Goal: Navigation & Orientation: Find specific page/section

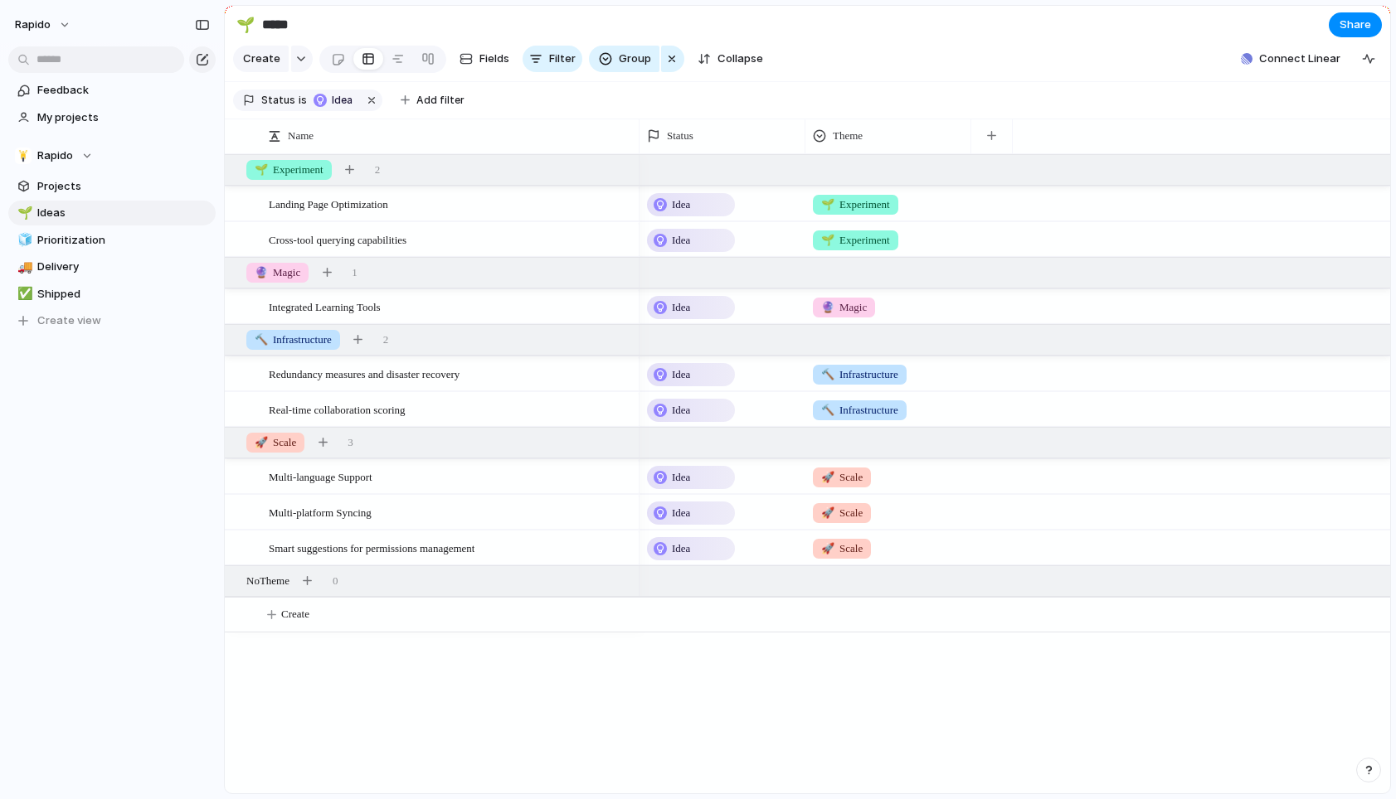
click at [980, 209] on div "Idea 🌱 Experiment" at bounding box center [1014, 204] width 751 height 36
click at [773, 206] on div "Idea" at bounding box center [722, 201] width 164 height 29
click at [837, 206] on span "🌱 Experiment" at bounding box center [855, 205] width 69 height 17
click at [999, 705] on div "🌱 Experiment 🔮 Magic 🔨 Infrastructure 🚀 Scale" at bounding box center [698, 399] width 1396 height 799
click at [134, 197] on link "Projects" at bounding box center [111, 186] width 207 height 25
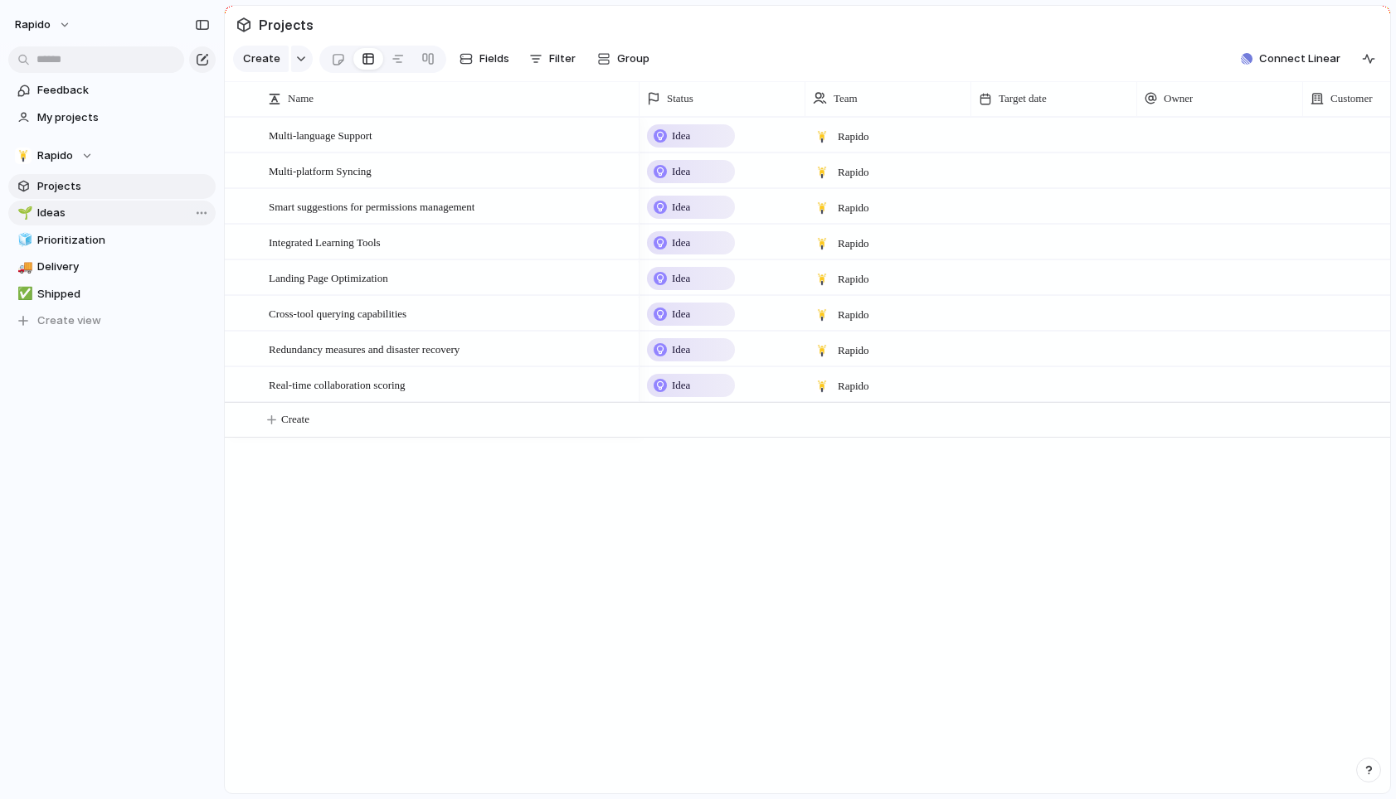
click at [132, 212] on span "Ideas" at bounding box center [123, 213] width 172 height 17
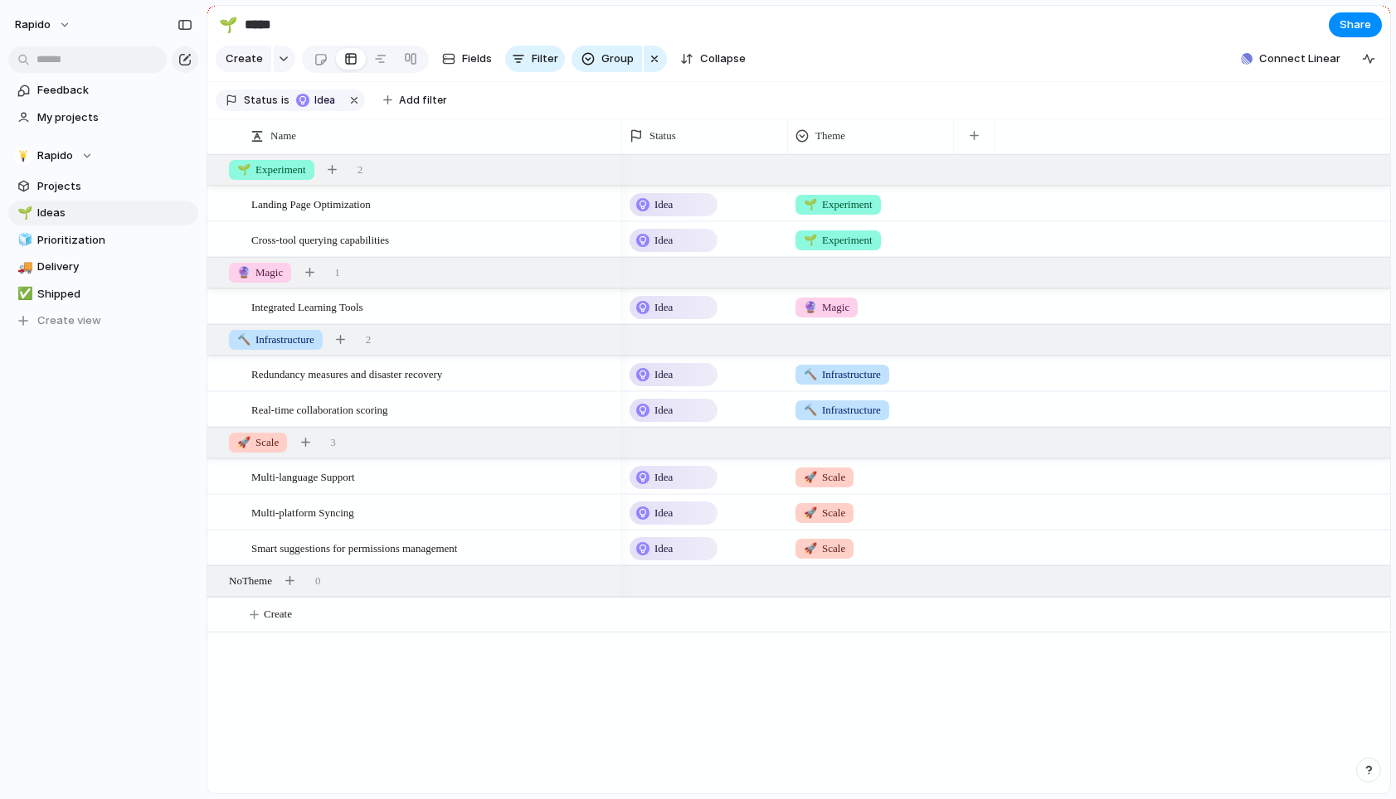
drag, startPoint x: 223, startPoint y: 219, endPoint x: 206, endPoint y: 219, distance: 16.6
click at [99, 175] on link "Projects" at bounding box center [103, 186] width 190 height 25
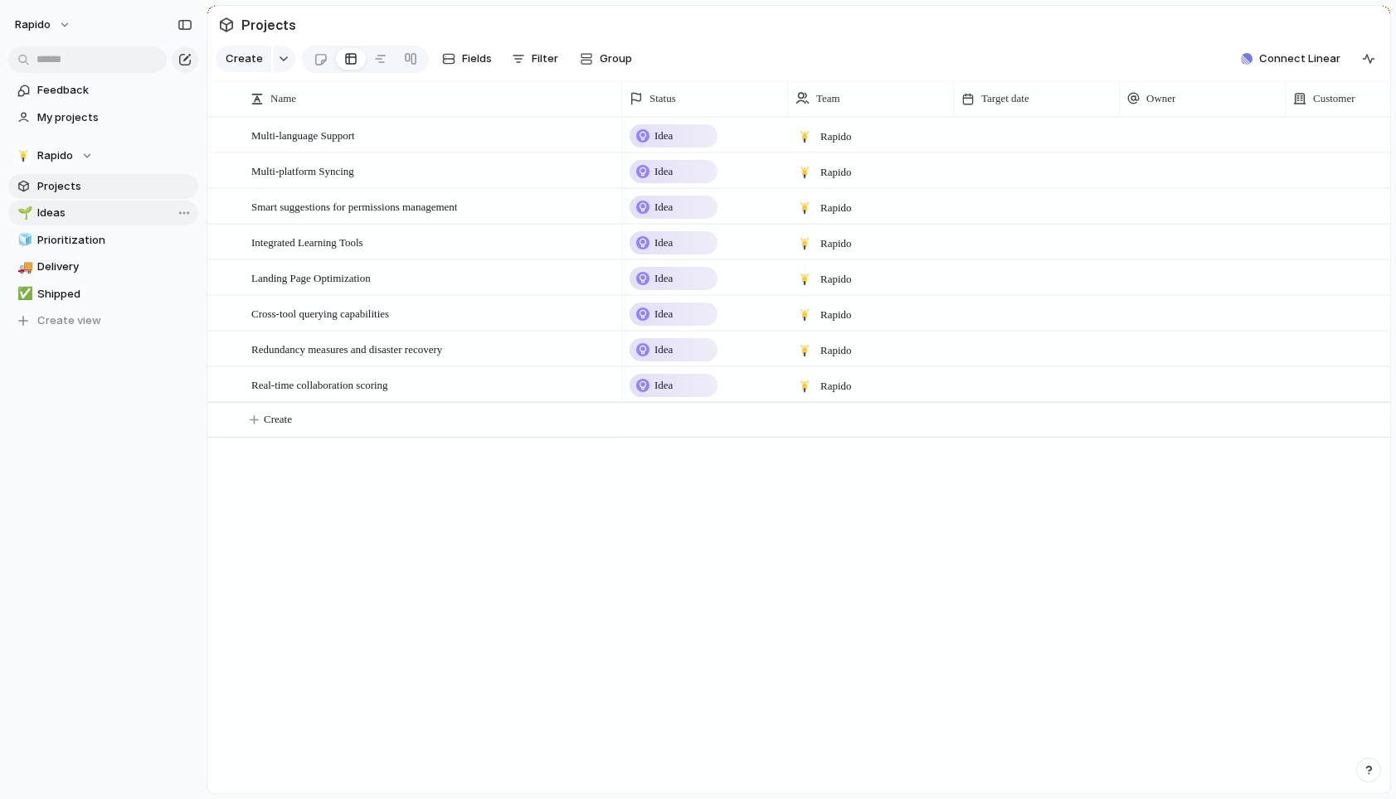
click at [102, 211] on span "Ideas" at bounding box center [114, 213] width 155 height 17
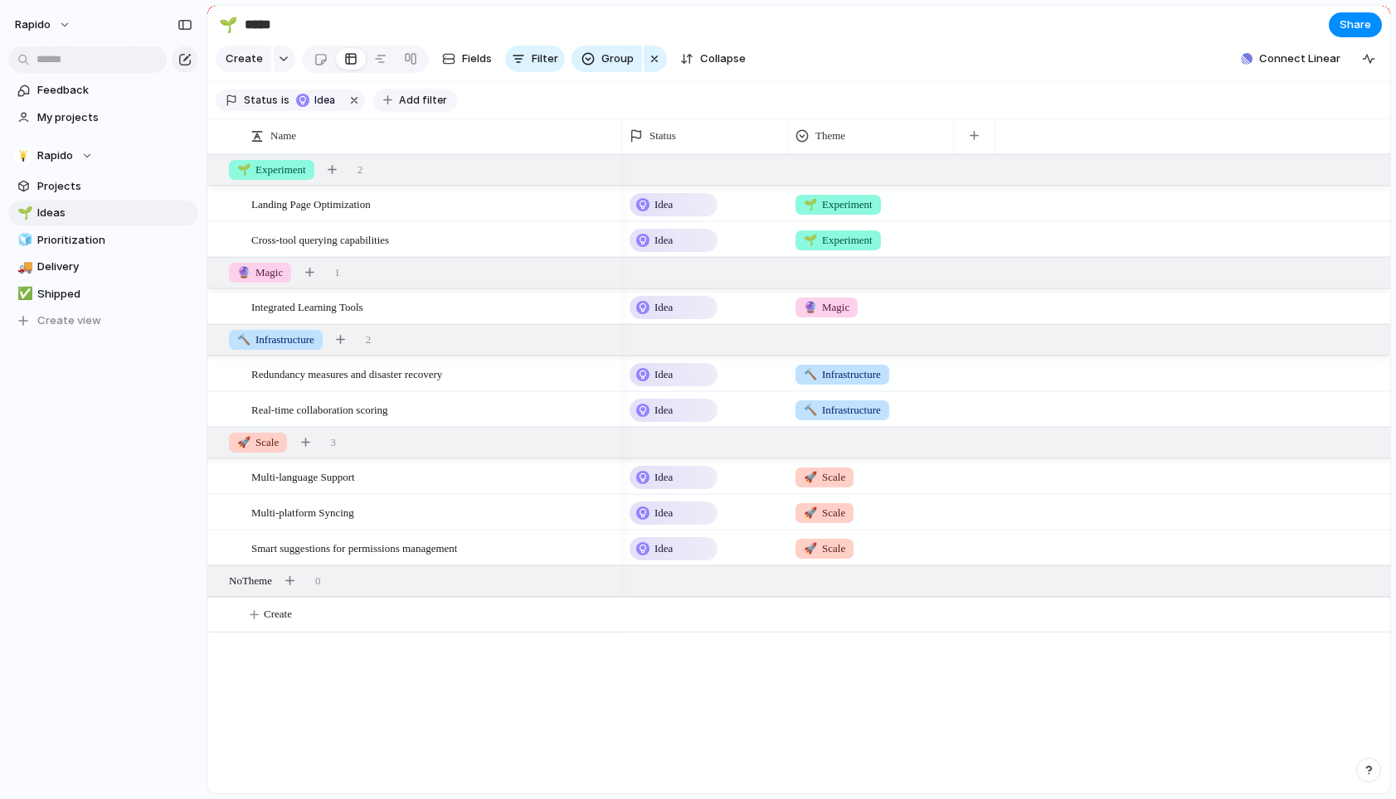
click at [405, 99] on span "Add filter" at bounding box center [423, 100] width 48 height 15
click at [405, 99] on div "Description Start date Target date Owner Customer Priority Impact Effort Design…" at bounding box center [698, 399] width 1396 height 799
click at [100, 246] on span "Prioritization" at bounding box center [114, 240] width 155 height 17
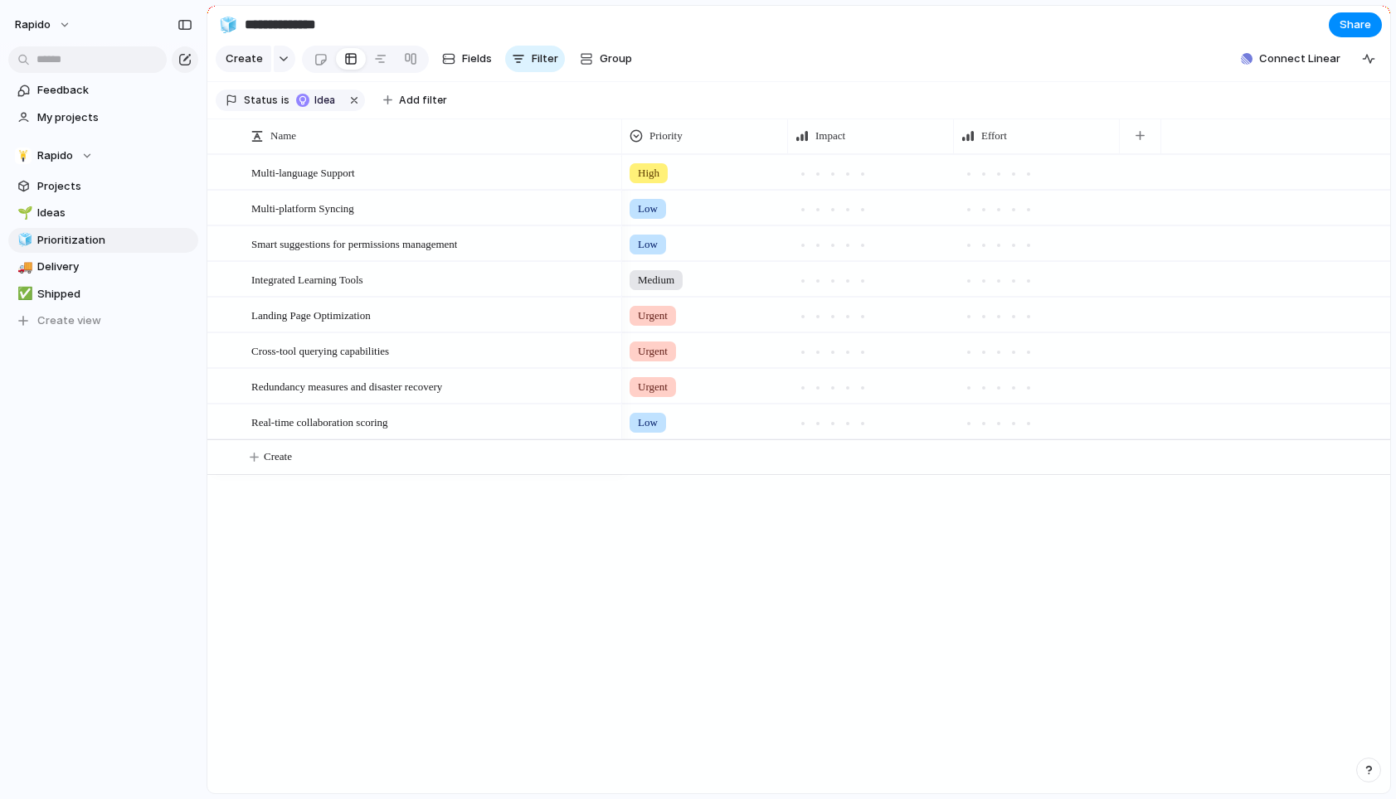
click at [832, 182] on div at bounding box center [871, 172] width 164 height 32
click at [837, 170] on div at bounding box center [832, 174] width 15 height 15
click at [799, 172] on div at bounding box center [803, 174] width 8 height 8
click at [1208, 237] on div "Low" at bounding box center [1006, 244] width 768 height 36
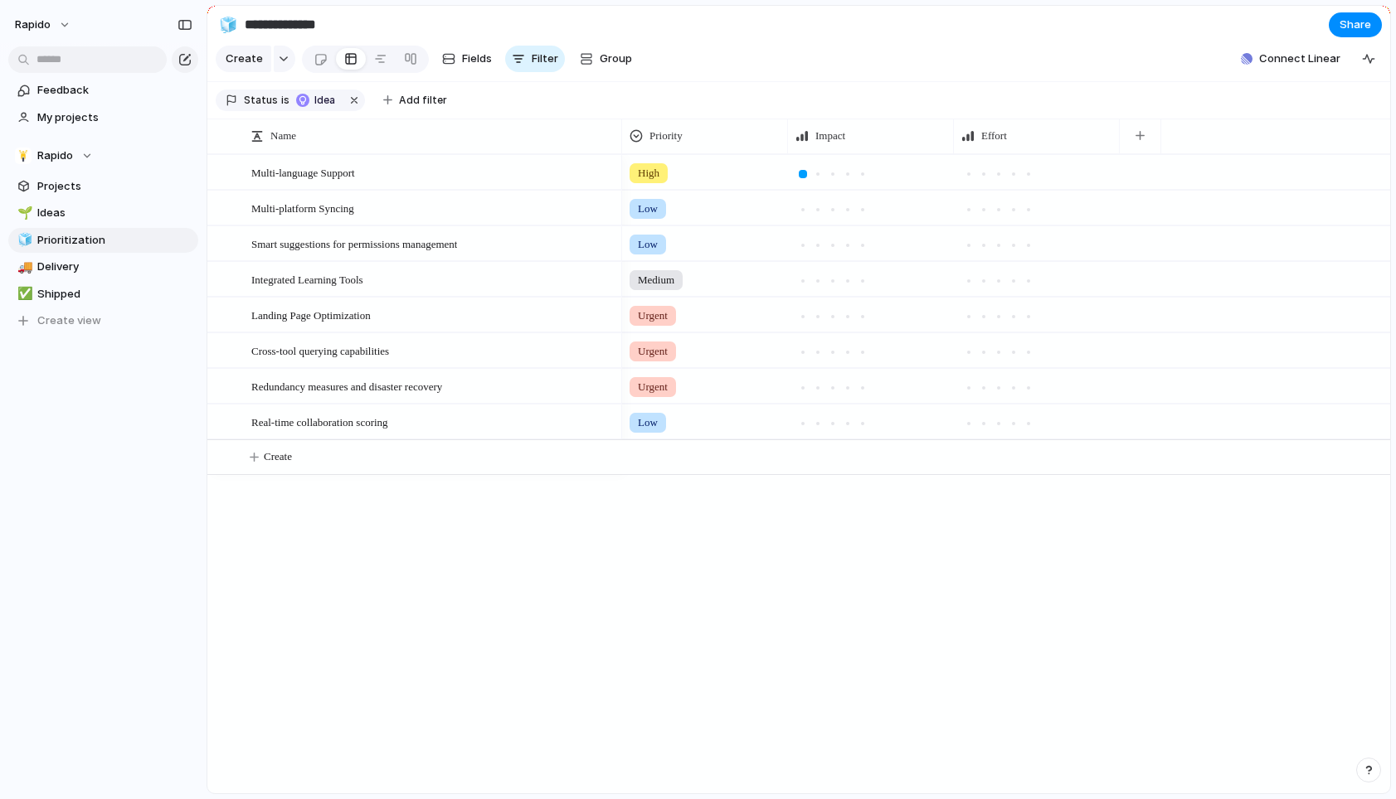
click at [755, 250] on div "Low" at bounding box center [705, 240] width 164 height 27
click at [736, 232] on div "Urgent High Medium Low No Priority" at bounding box center [698, 399] width 1396 height 799
click at [741, 206] on div "Low" at bounding box center [705, 205] width 164 height 27
click at [821, 206] on div "Urgent High Medium Low No Priority" at bounding box center [698, 399] width 1396 height 799
click at [691, 137] on div "Priority" at bounding box center [704, 136] width 150 height 17
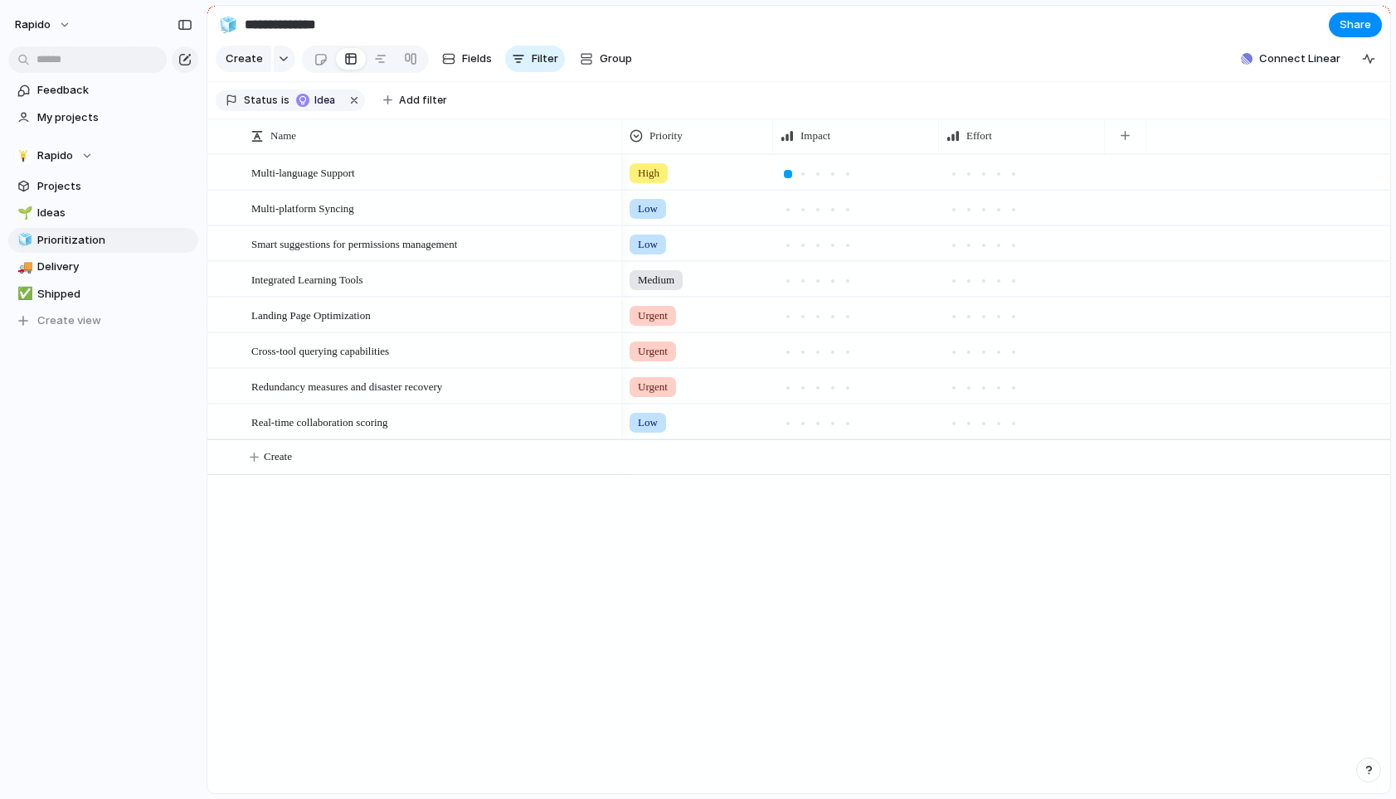
drag, startPoint x: 787, startPoint y: 138, endPoint x: 772, endPoint y: 135, distance: 15.1
click at [772, 135] on div at bounding box center [772, 136] width 8 height 35
click at [52, 279] on link "🚚 Delivery" at bounding box center [103, 267] width 190 height 25
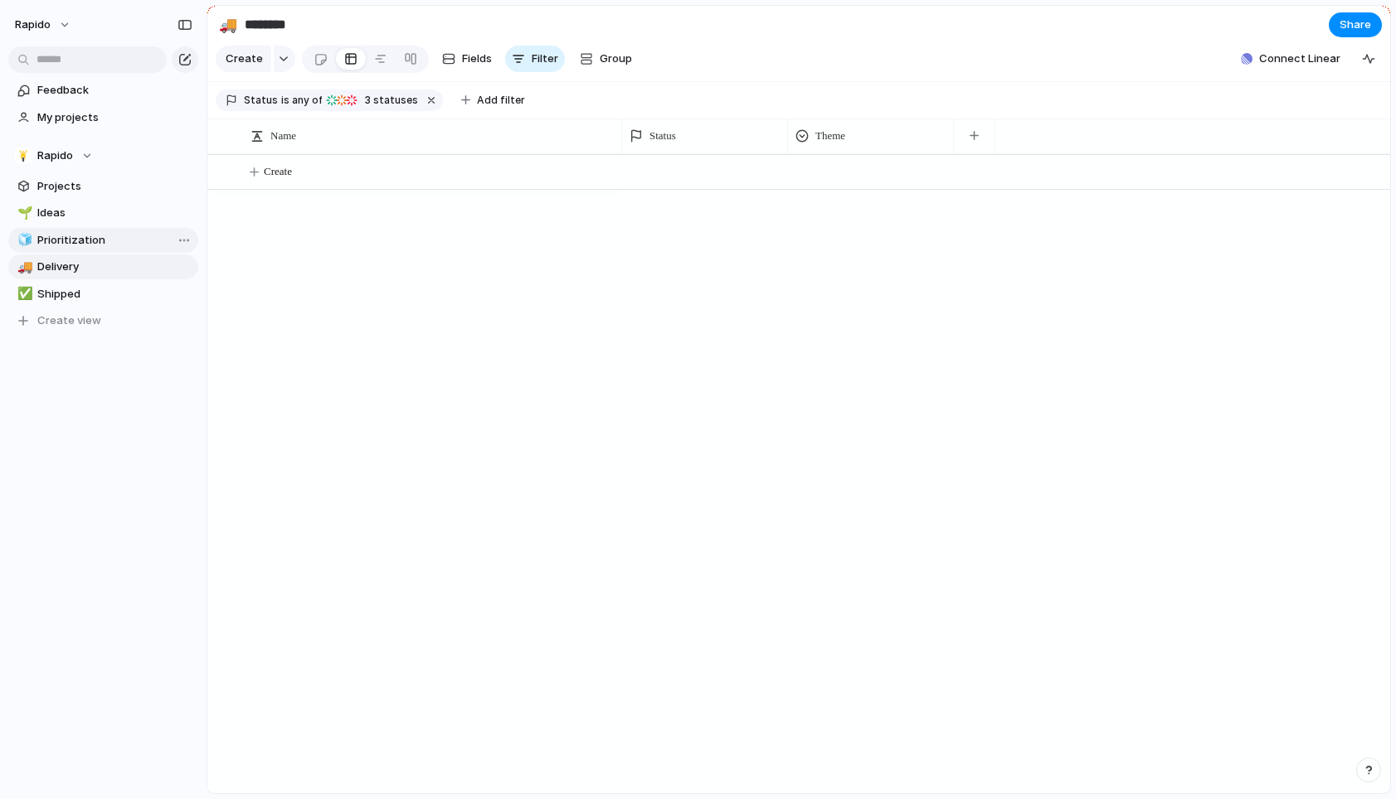
click at [68, 245] on span "Prioritization" at bounding box center [114, 240] width 155 height 17
type input "**********"
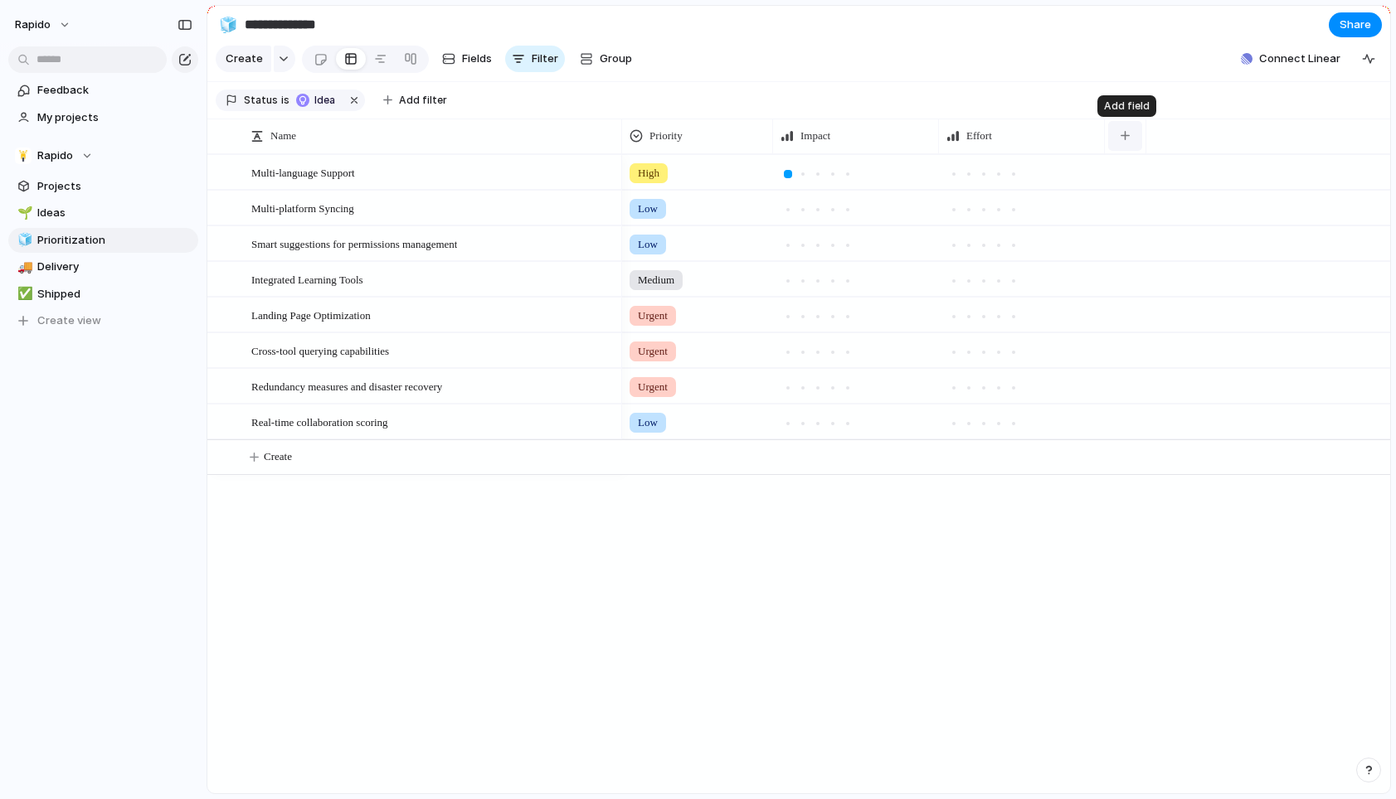
click at [1126, 139] on div "button" at bounding box center [1124, 135] width 9 height 9
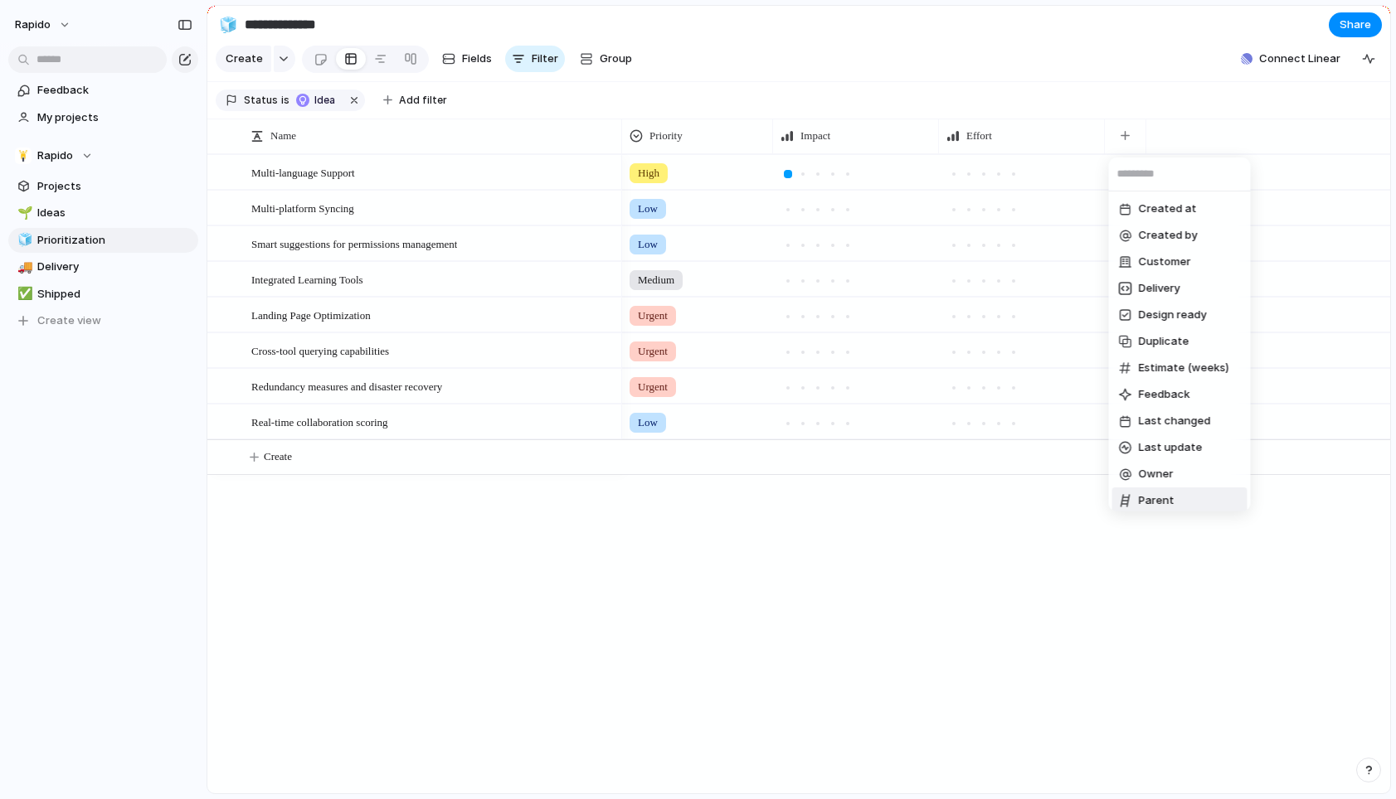
click at [1165, 497] on span "Parent" at bounding box center [1157, 501] width 36 height 17
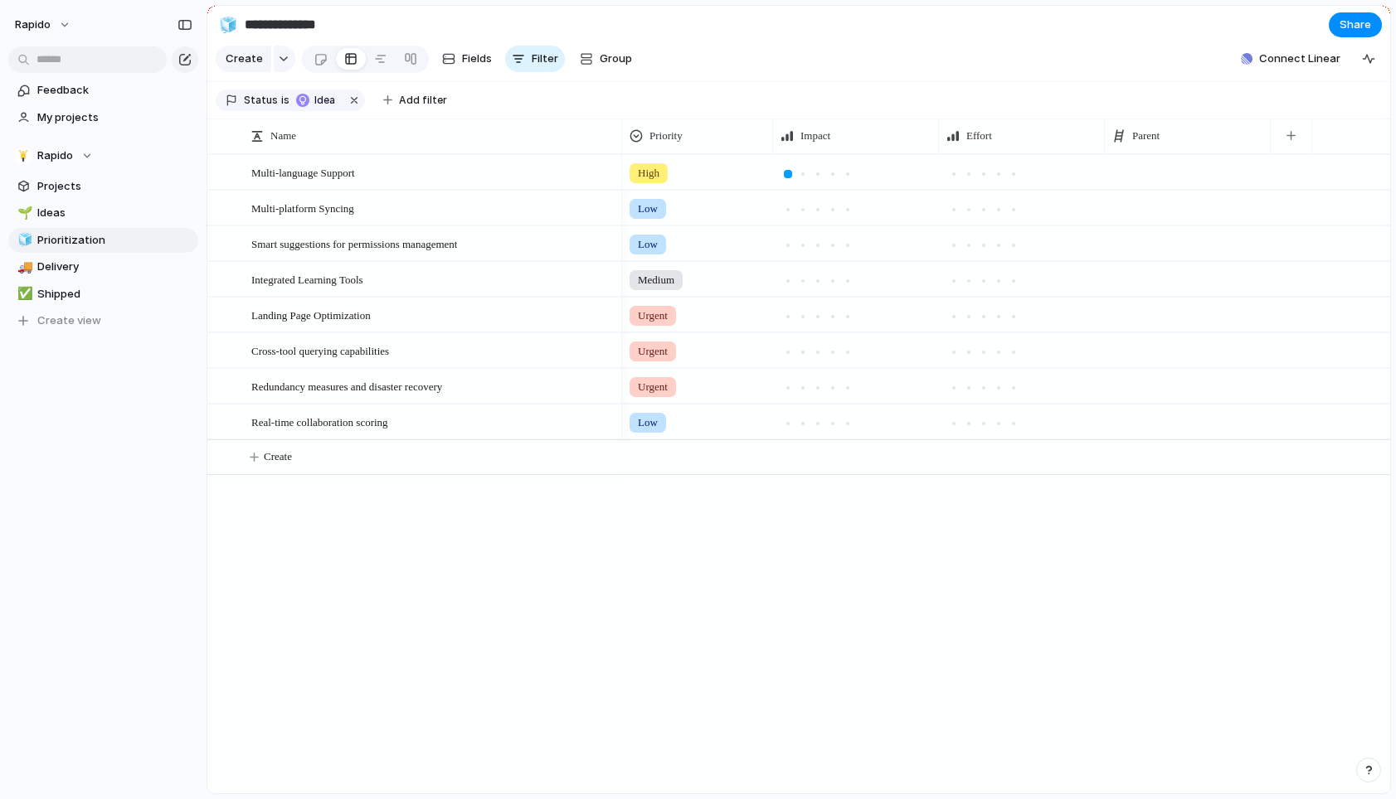
click at [1159, 172] on div at bounding box center [1188, 172] width 166 height 34
type input "**"
click at [1179, 140] on div "Parent" at bounding box center [1187, 136] width 150 height 17
click at [1182, 197] on li "Hide" at bounding box center [1173, 200] width 122 height 27
click at [1130, 140] on button "button" at bounding box center [1125, 136] width 34 height 30
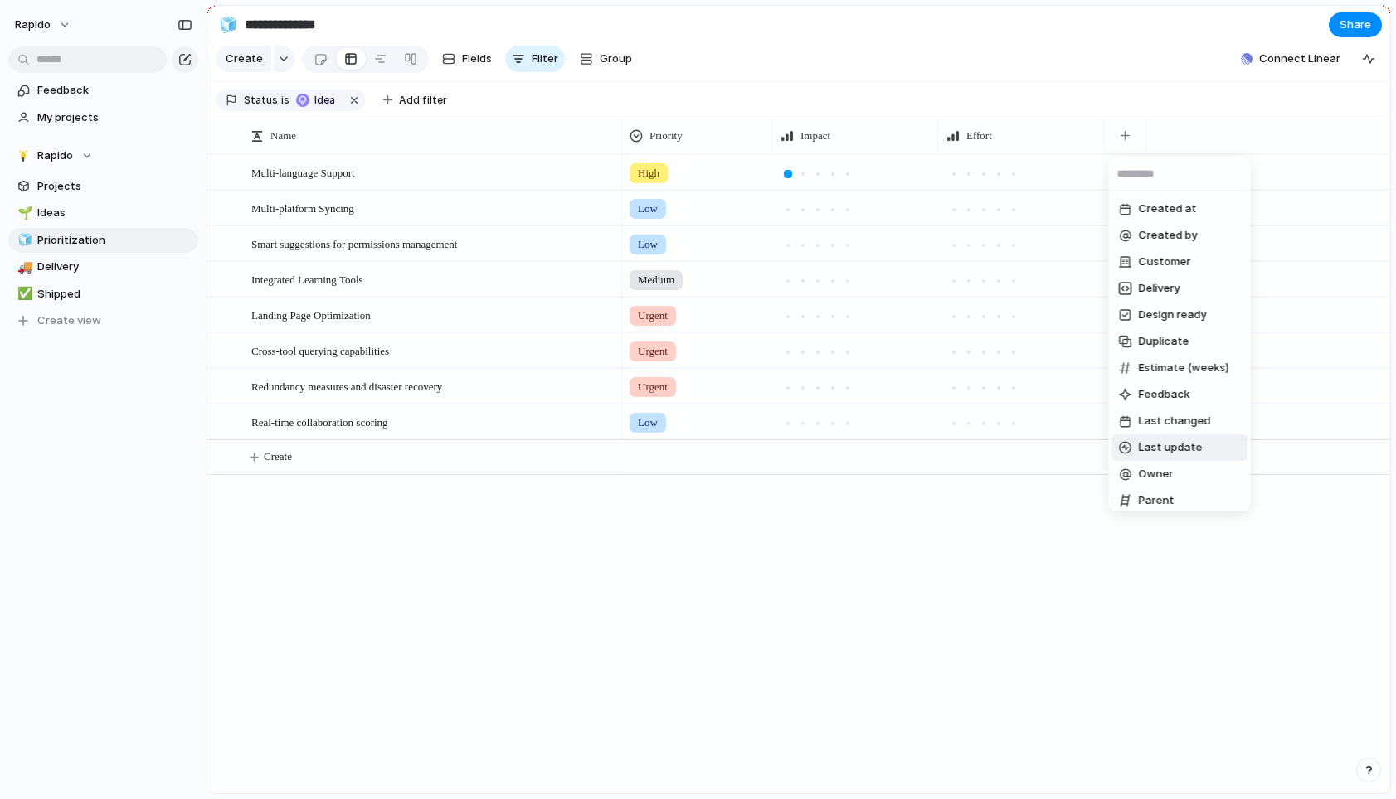
click at [1195, 440] on span "Last update" at bounding box center [1171, 448] width 64 height 17
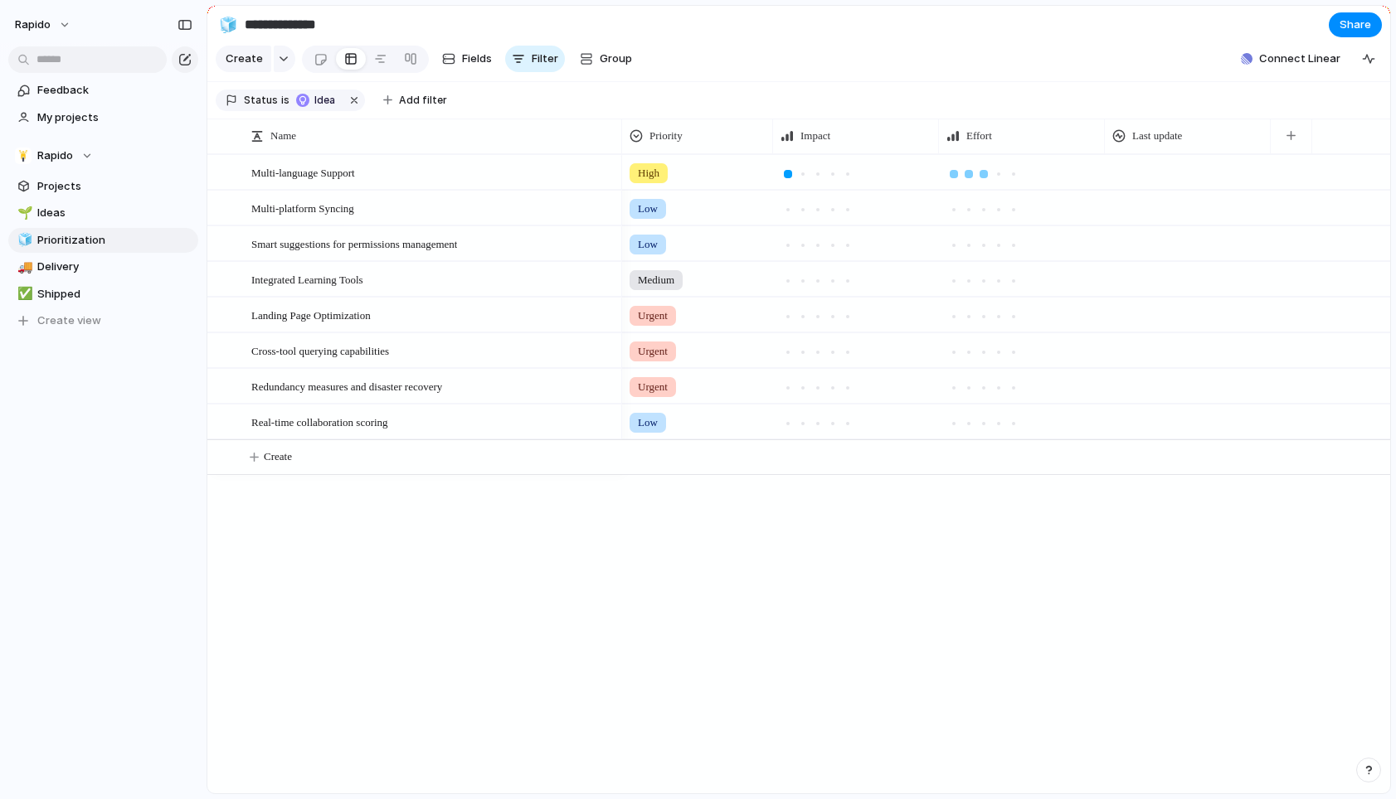
click at [989, 180] on div at bounding box center [983, 174] width 15 height 15
click at [683, 167] on div "High" at bounding box center [697, 169] width 149 height 27
click at [683, 283] on li "High" at bounding box center [693, 269] width 135 height 28
click at [706, 163] on div "High" at bounding box center [697, 169] width 149 height 27
click at [673, 241] on span "Urgent" at bounding box center [659, 241] width 36 height 17
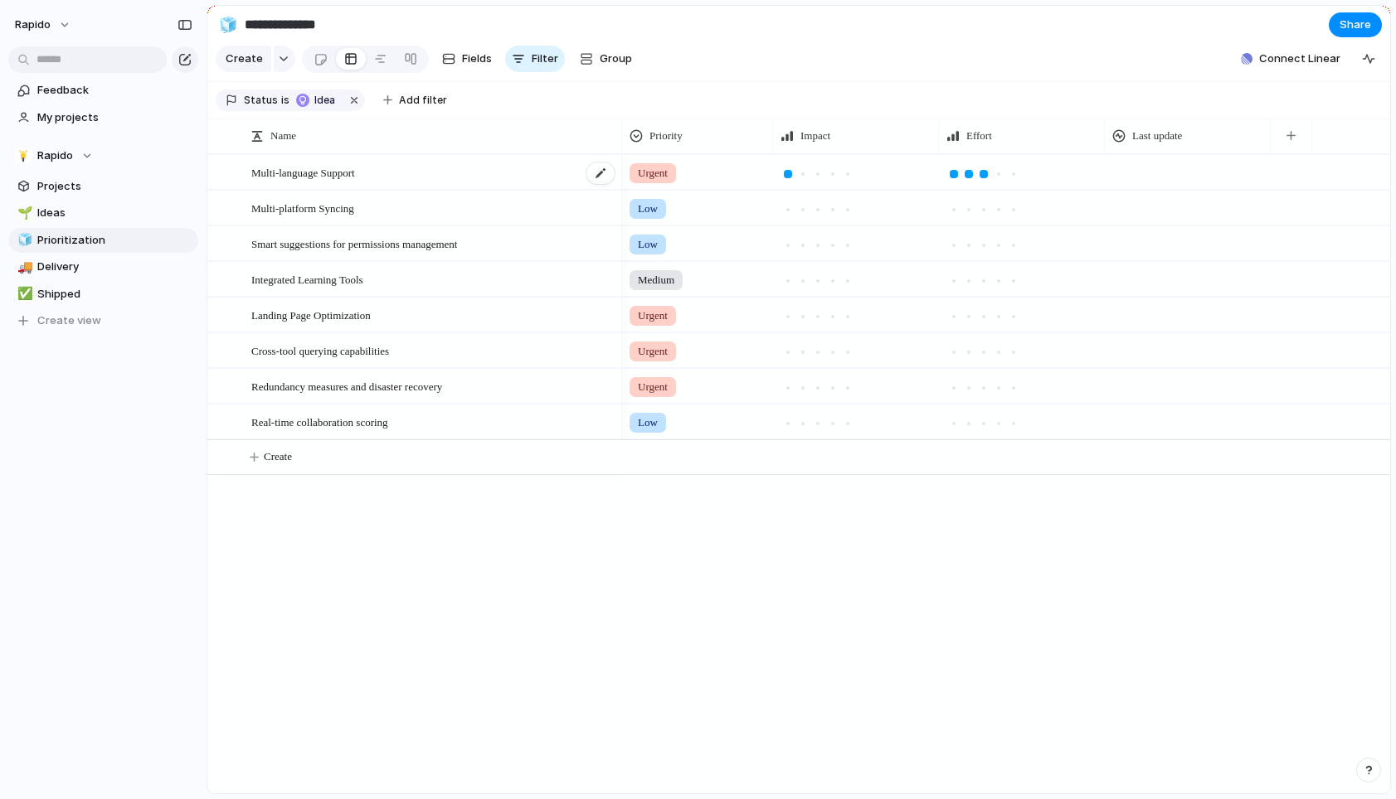
click at [443, 164] on div "Multi-language Support" at bounding box center [433, 173] width 365 height 34
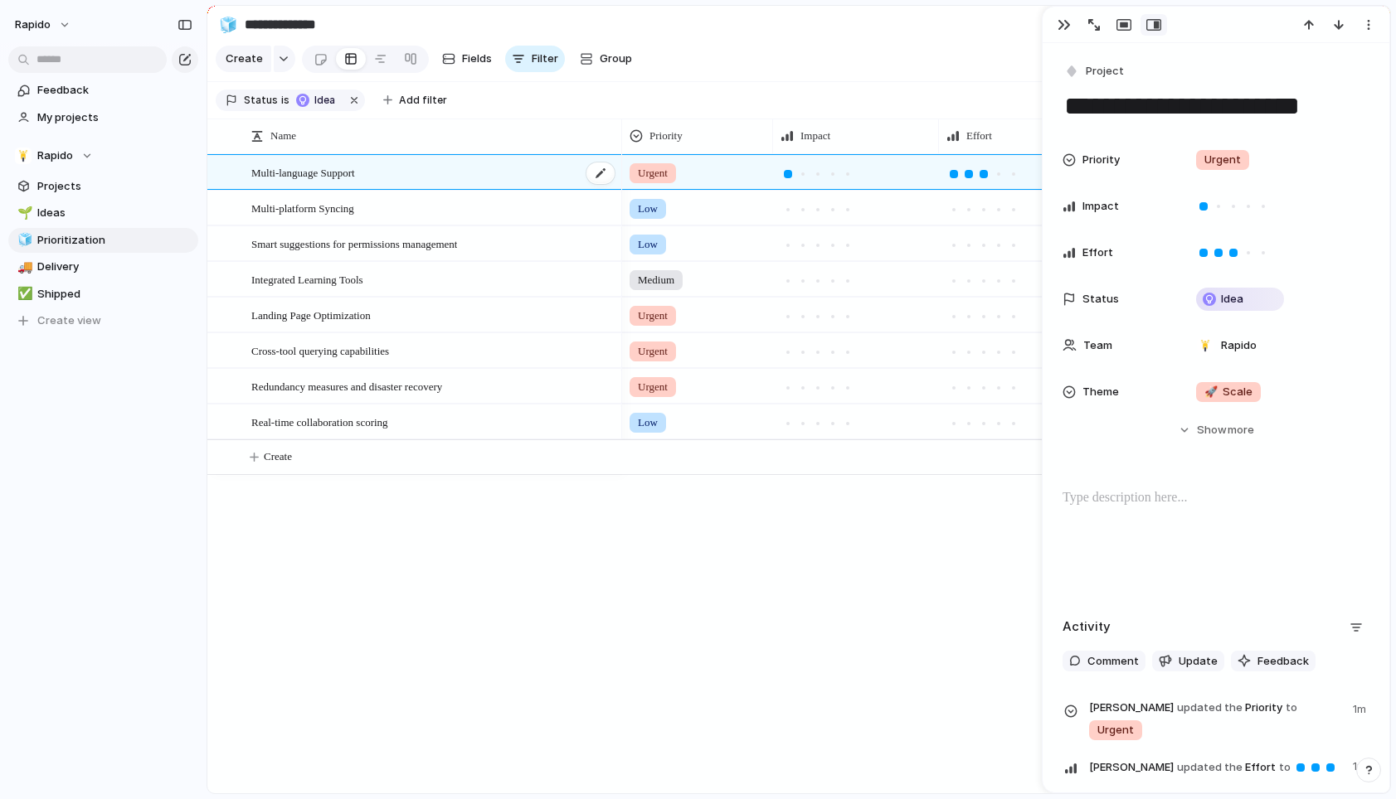
click at [427, 173] on div "Multi-language Support" at bounding box center [433, 173] width 365 height 34
click at [1314, 104] on textarea "**********" at bounding box center [1215, 106] width 307 height 35
click at [1363, 109] on textarea "**********" at bounding box center [1215, 106] width 307 height 35
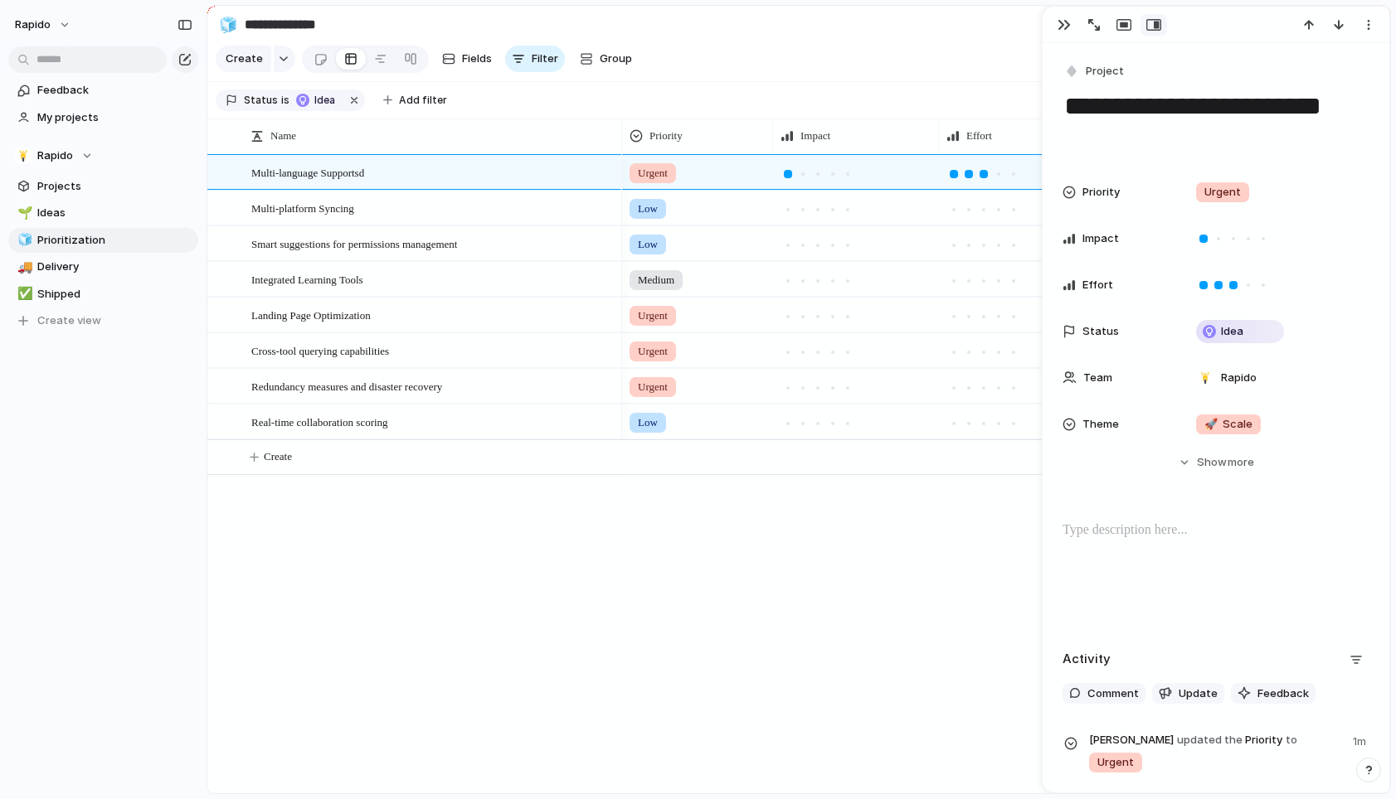
type textarea "**********"
click at [811, 566] on div "Urgent Low Low Medium Urgent Urgent Urgent Low" at bounding box center [1006, 473] width 768 height 639
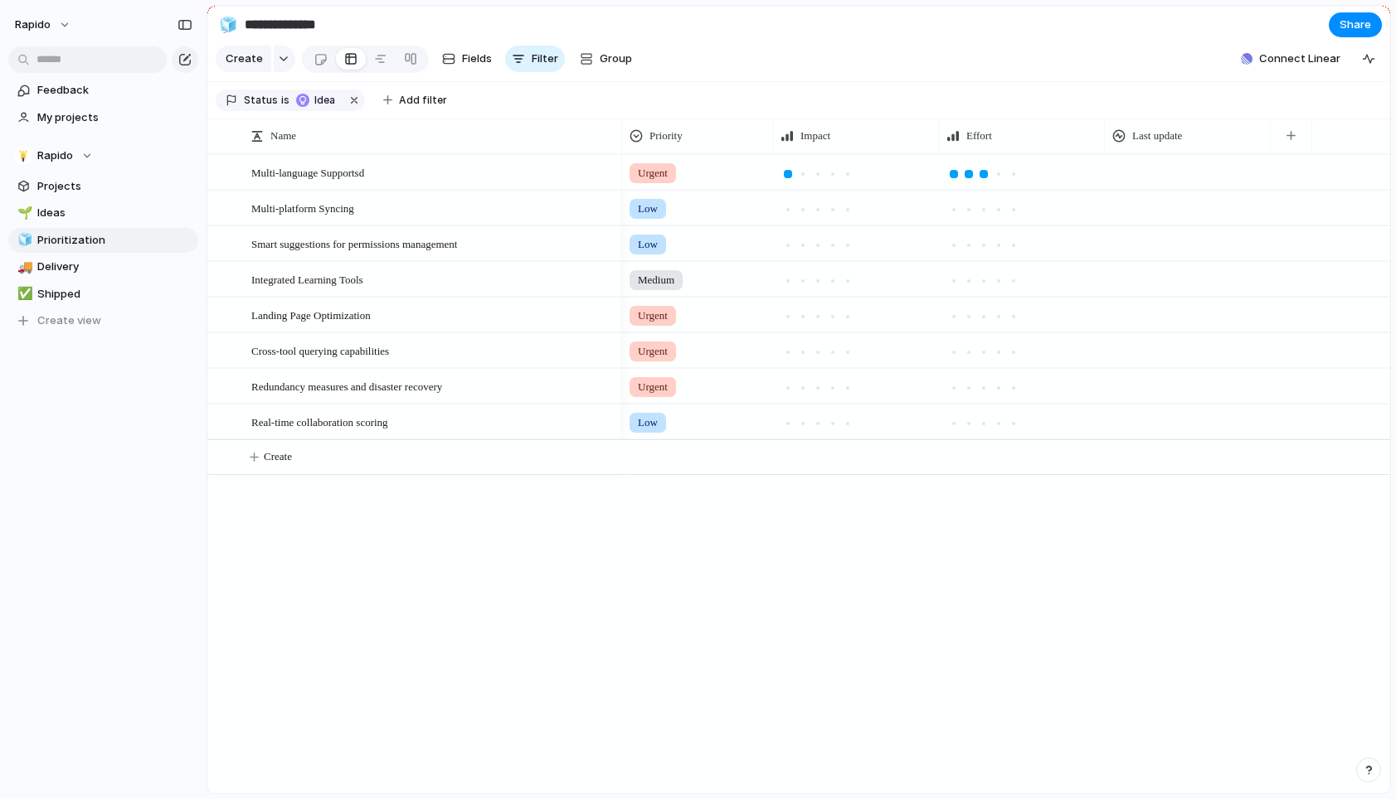
click at [1171, 168] on div at bounding box center [1188, 172] width 166 height 34
click at [1129, 182] on div at bounding box center [1188, 172] width 166 height 34
click at [1343, 17] on span "Share" at bounding box center [1355, 25] width 32 height 17
click at [90, 270] on span "Delivery" at bounding box center [114, 267] width 155 height 17
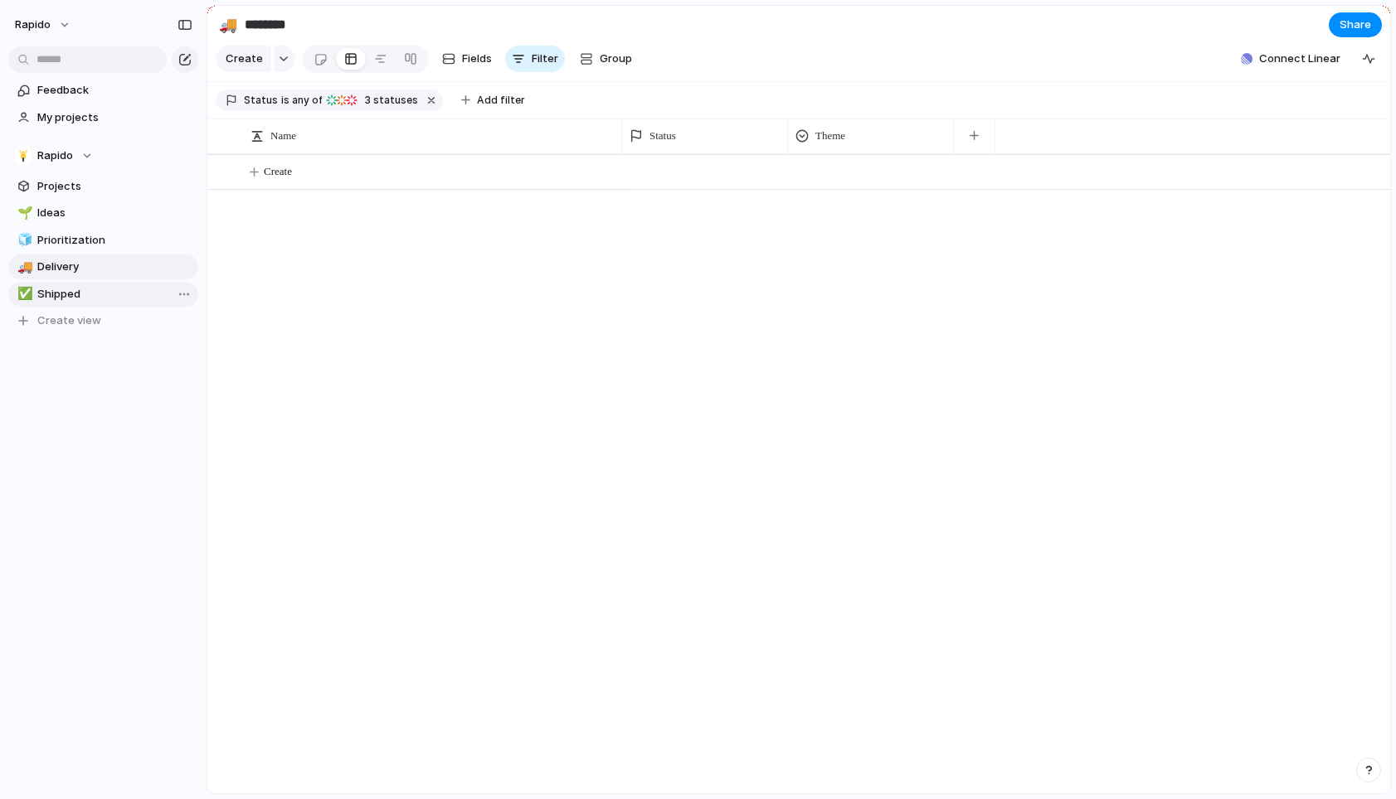
click at [90, 288] on span "Shipped" at bounding box center [114, 294] width 155 height 17
type input "*******"
click at [92, 168] on section "Rapido Projects 🌱 Ideas 🧊 Prioritization 🚚 Delivery ✅ Shipped To pick up a drag…" at bounding box center [103, 232] width 206 height 204
click at [91, 180] on span "Projects" at bounding box center [114, 186] width 155 height 17
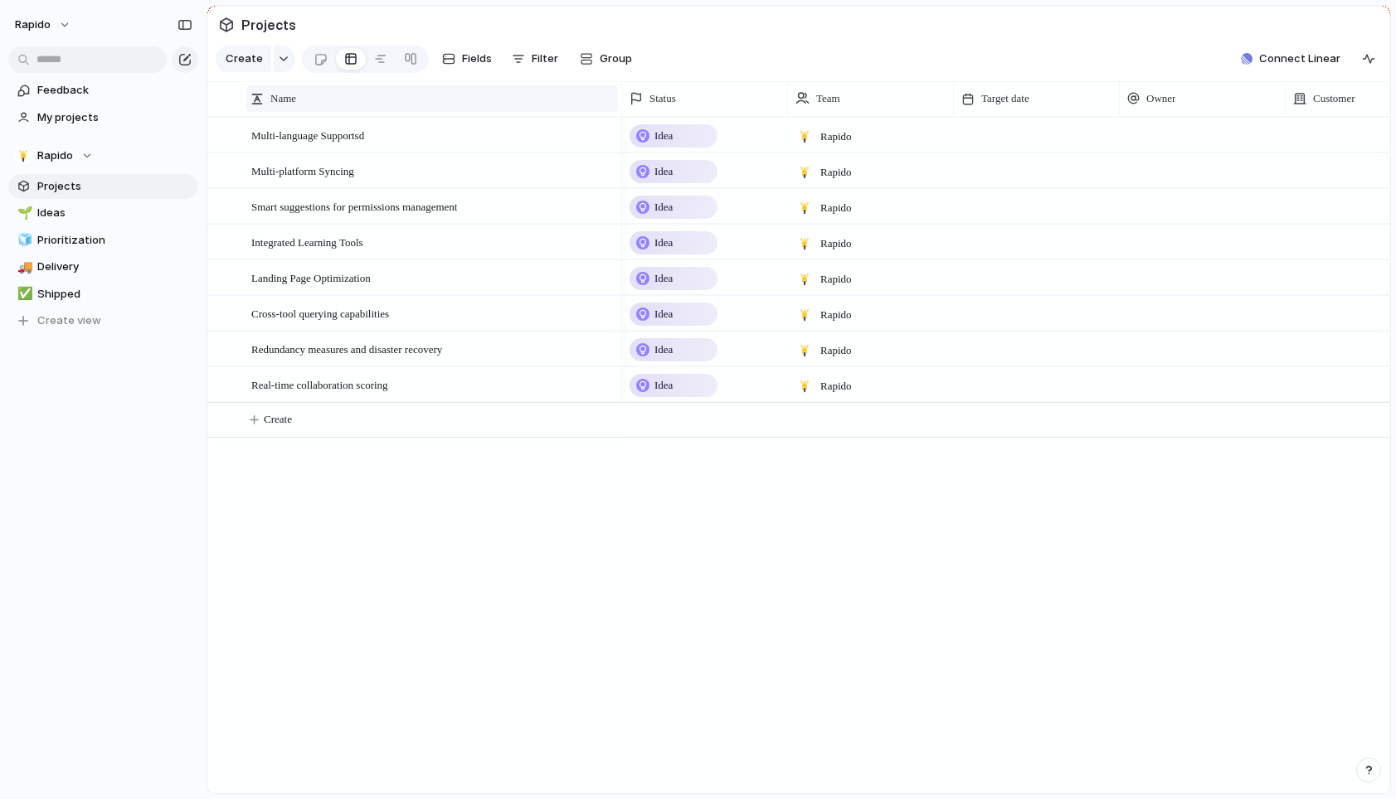
click at [595, 90] on div "Name" at bounding box center [431, 98] width 363 height 17
click at [599, 90] on div "Sort ascending Sort descending" at bounding box center [698, 399] width 1396 height 799
click at [60, 324] on span "Create view" at bounding box center [69, 321] width 64 height 17
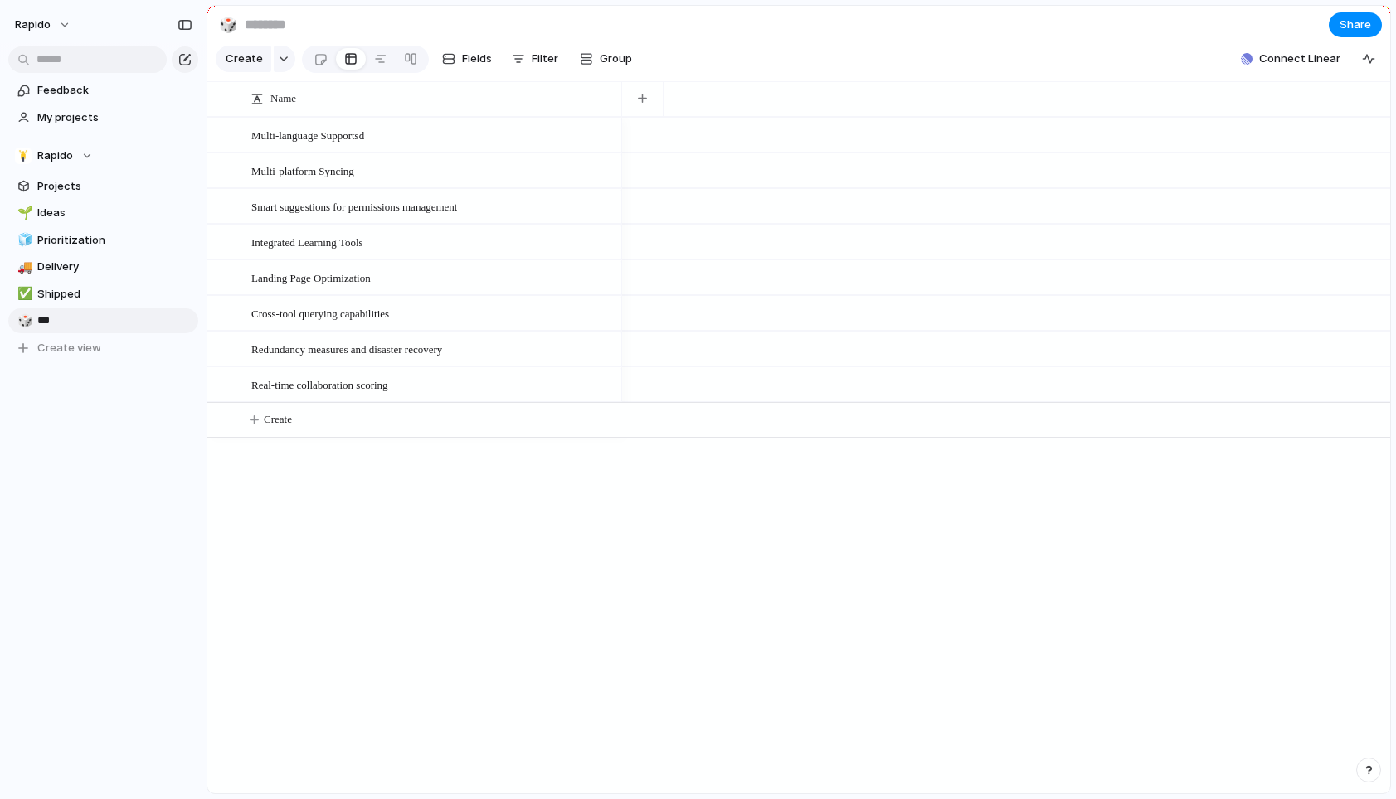
type input "****"
click at [313, 551] on div "Multi-language Supportsd Multi-platform Syncing Smart suggestions for permissio…" at bounding box center [798, 455] width 1183 height 677
click at [359, 94] on div "Name" at bounding box center [431, 98] width 363 height 17
click at [360, 137] on span "Multi-language Supportsd" at bounding box center [307, 134] width 113 height 19
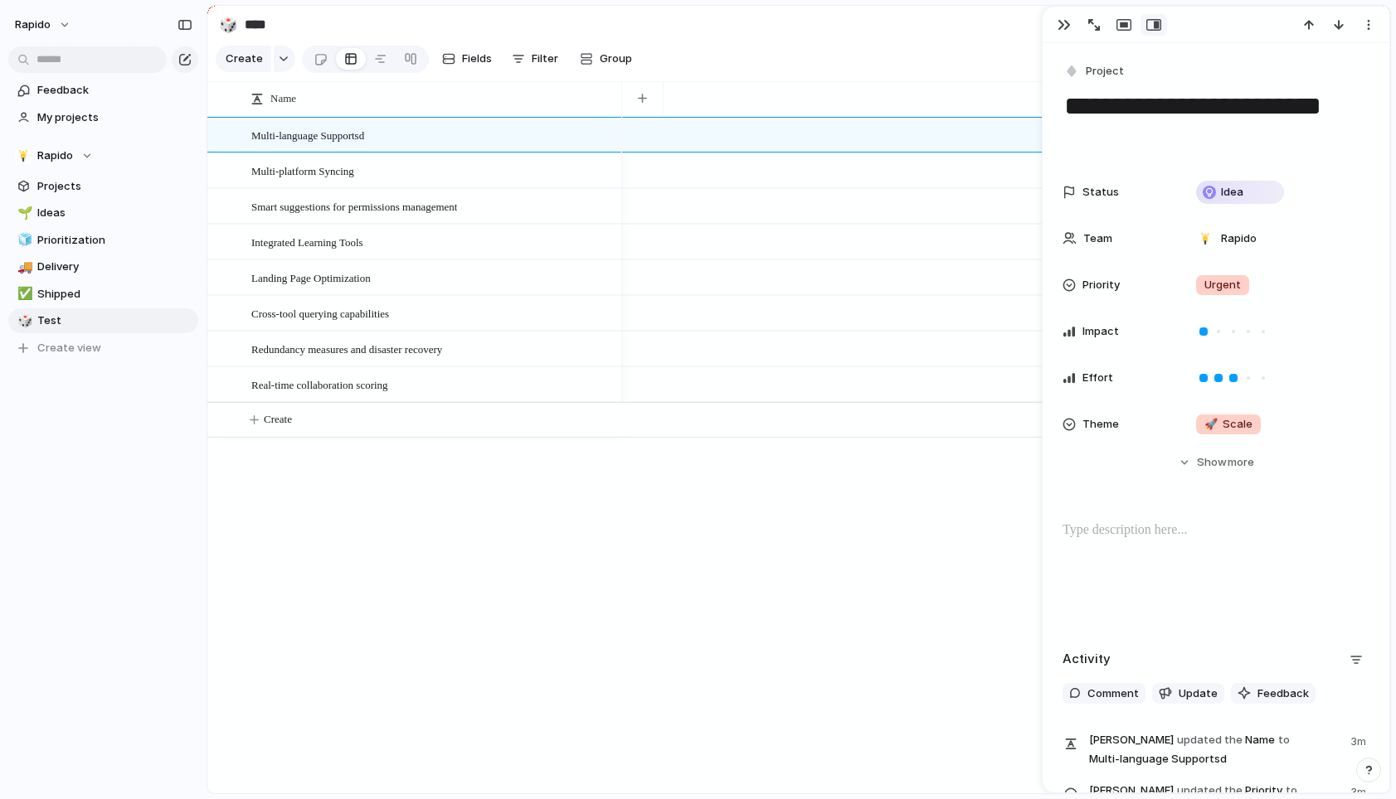
click at [542, 531] on div "Multi-language Supportsd Multi-platform Syncing Smart suggestions for permissio…" at bounding box center [798, 455] width 1183 height 677
click at [109, 343] on button "Create view" at bounding box center [103, 348] width 190 height 25
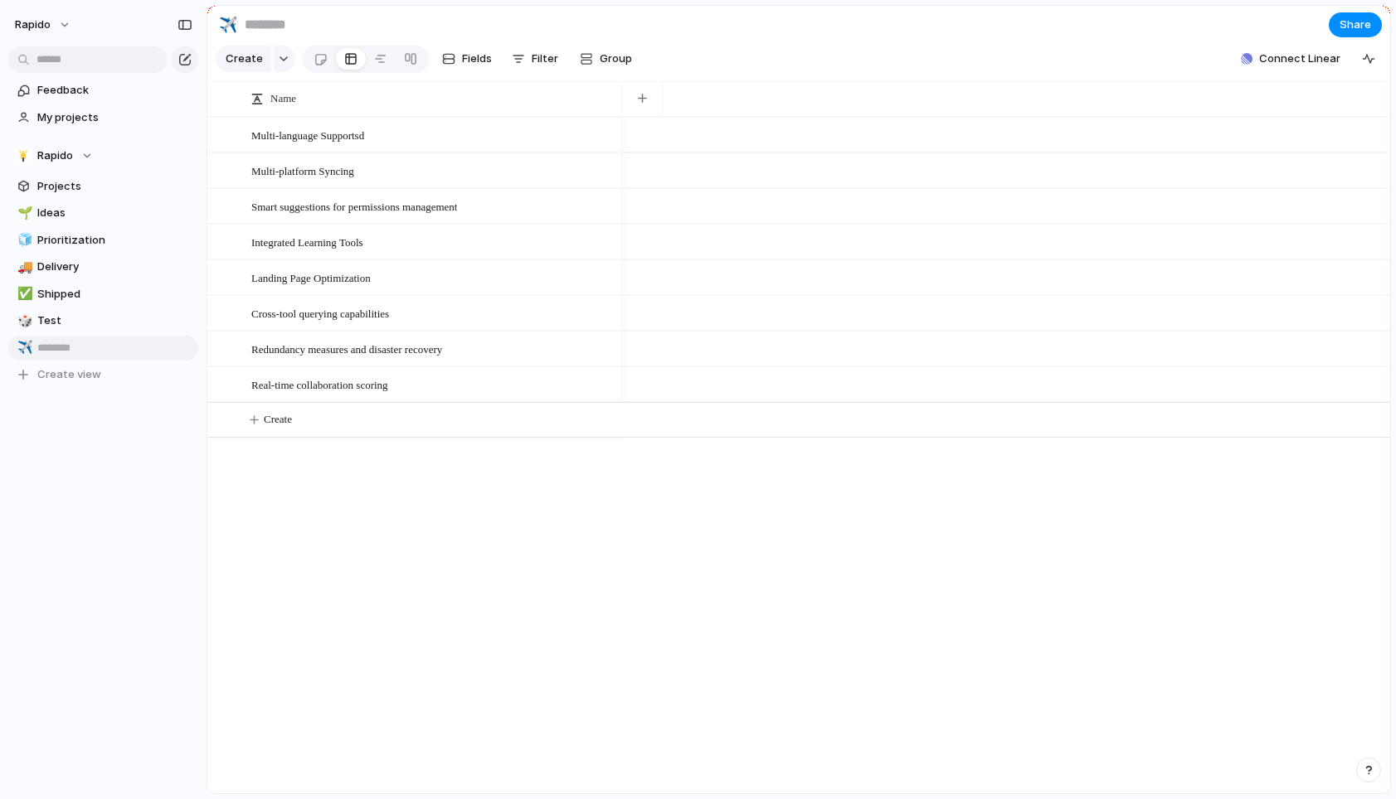
click at [130, 471] on div "Feedback My projects Rapido Projects 🌱 Ideas 🧊 Prioritization 🚚 Delivery ✅ Ship…" at bounding box center [103, 261] width 206 height 522
click at [200, 469] on div "Delete view" at bounding box center [224, 476] width 81 height 17
type input "****"
click at [114, 187] on span "Projects" at bounding box center [114, 186] width 155 height 17
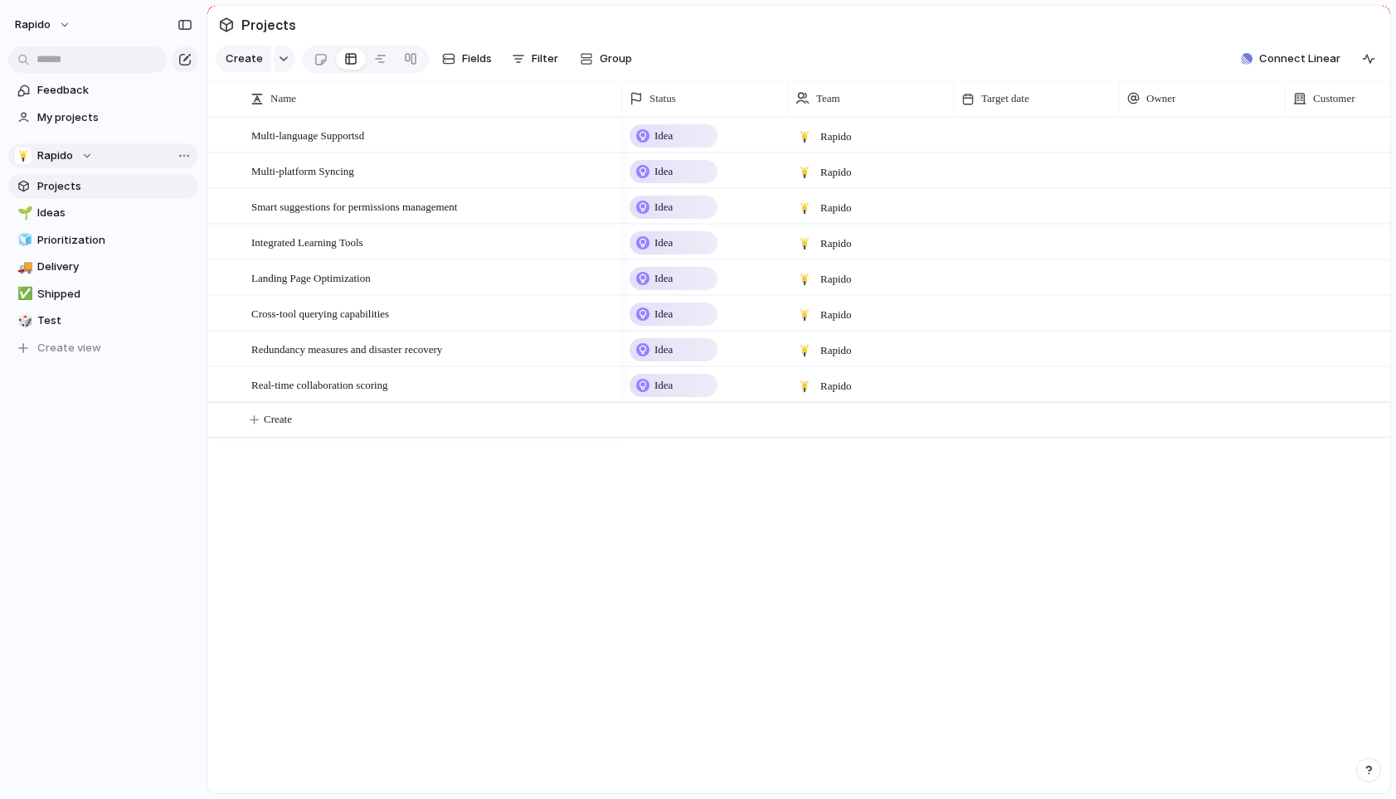
click at [106, 157] on button "Rapido" at bounding box center [103, 155] width 190 height 25
click at [105, 161] on div "Rapido Create new team" at bounding box center [698, 399] width 1396 height 799
click at [99, 287] on span "Shipped" at bounding box center [114, 294] width 155 height 17
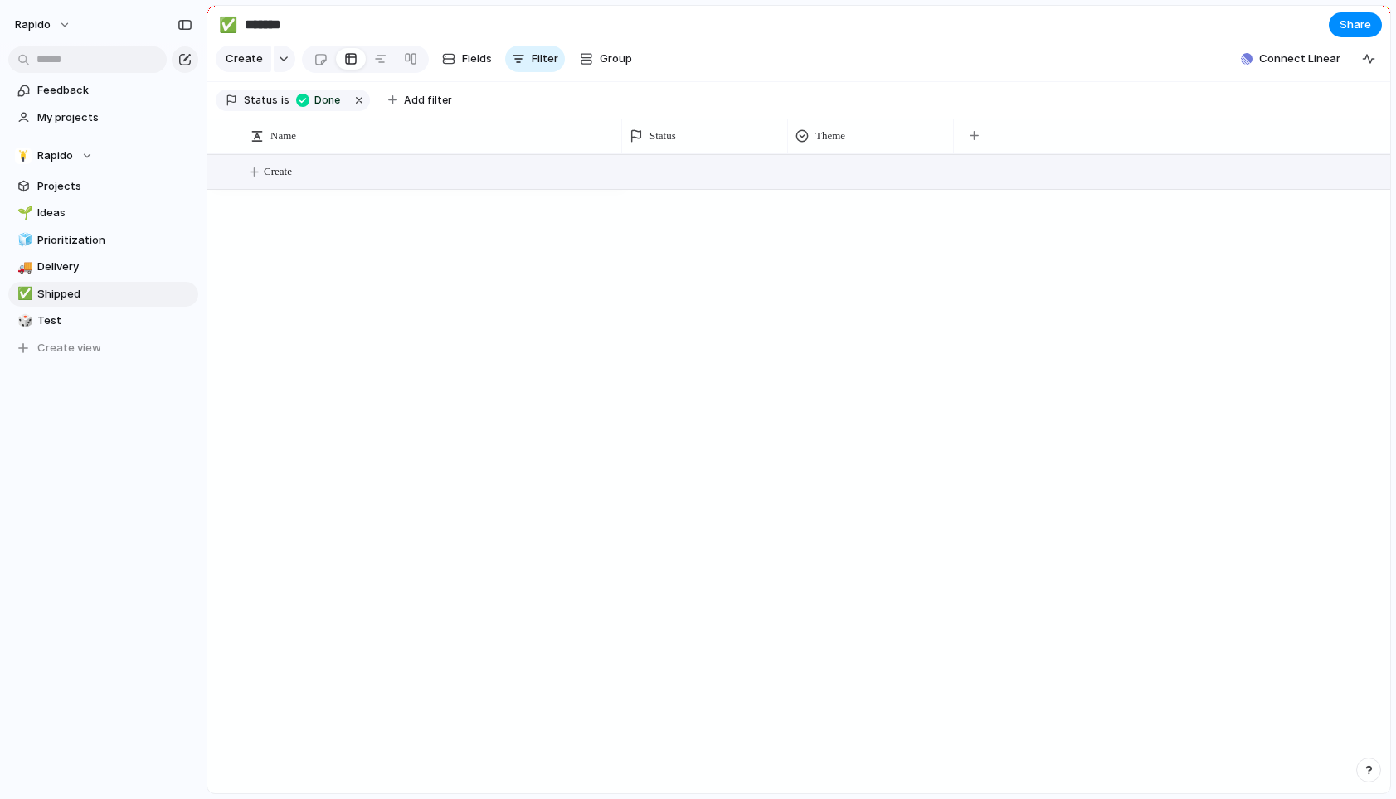
click at [402, 168] on button "Create" at bounding box center [820, 172] width 1192 height 34
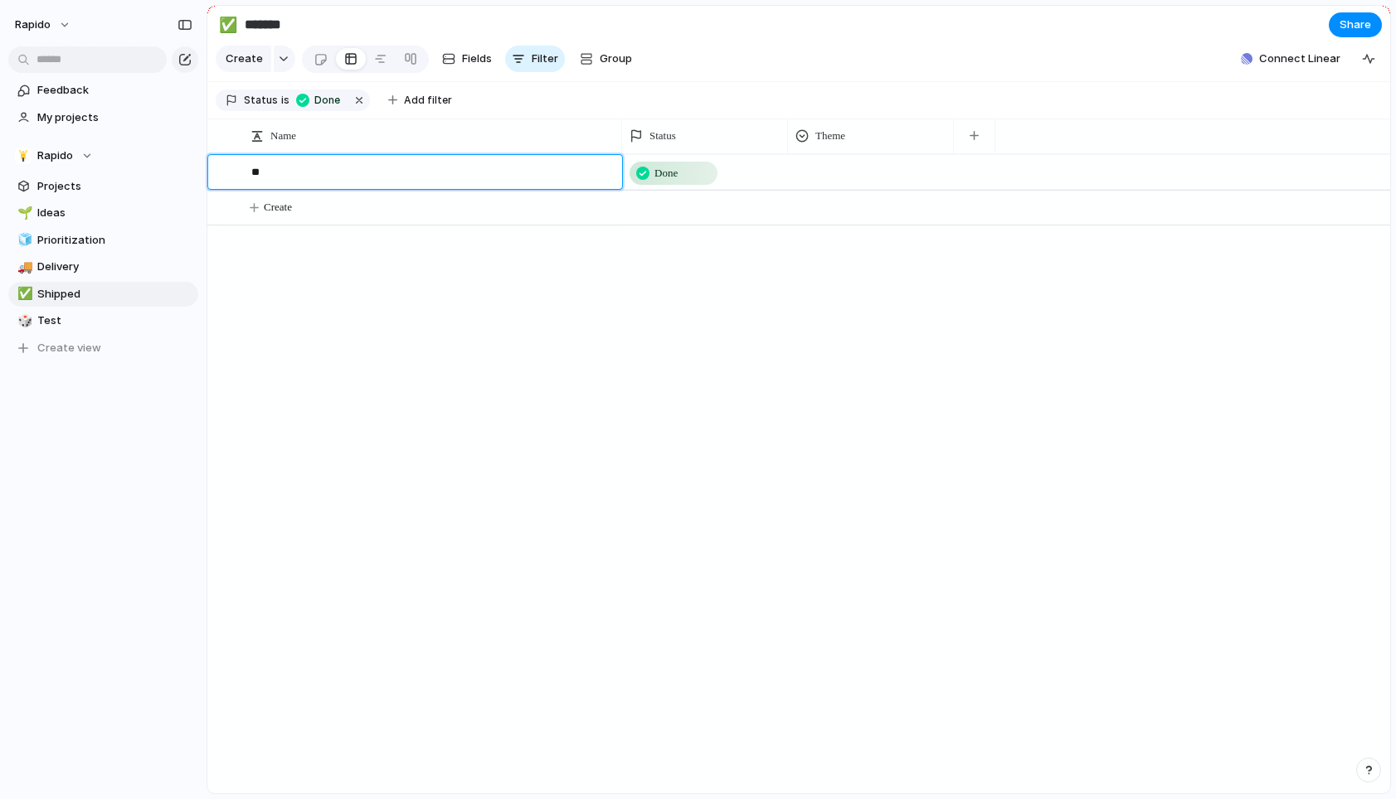
type textarea "*"
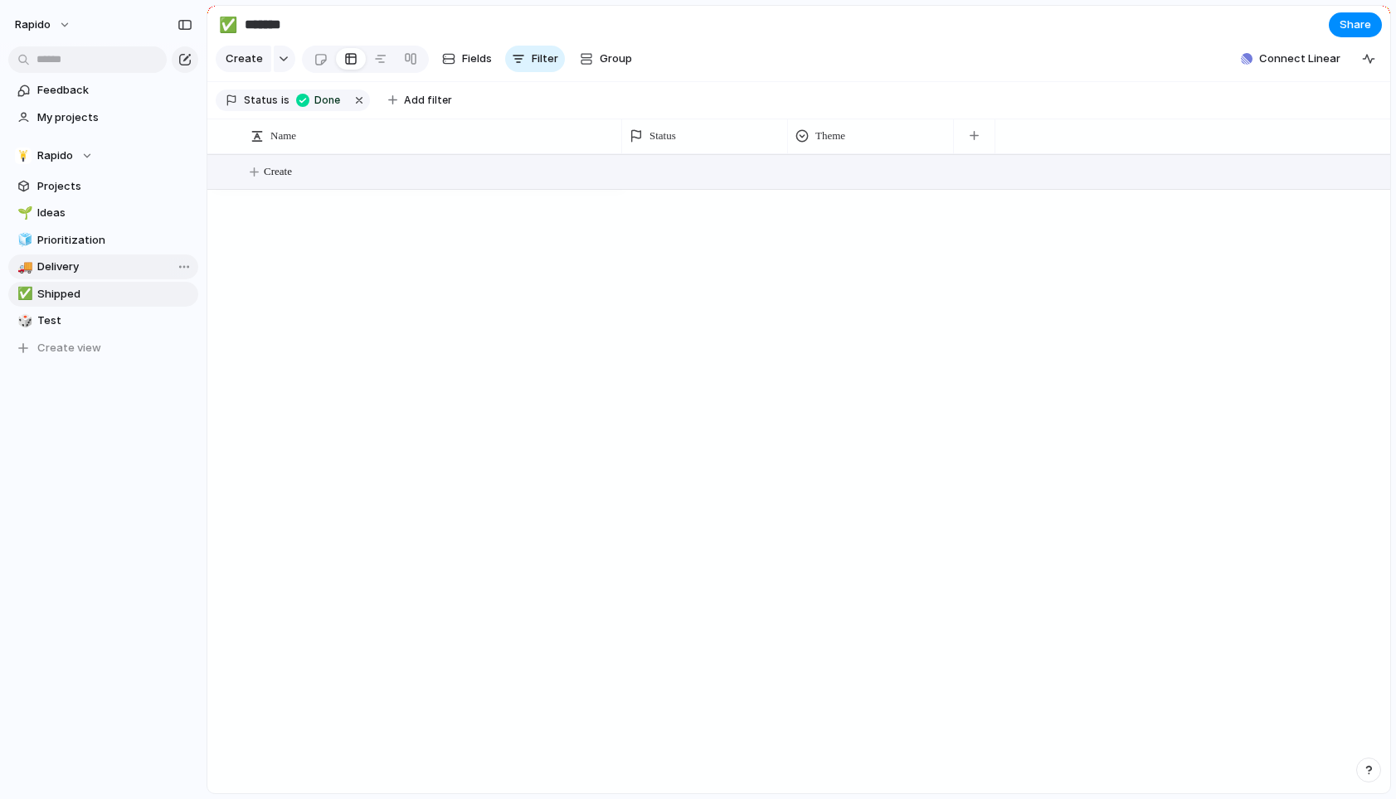
click at [64, 274] on span "Delivery" at bounding box center [114, 267] width 155 height 17
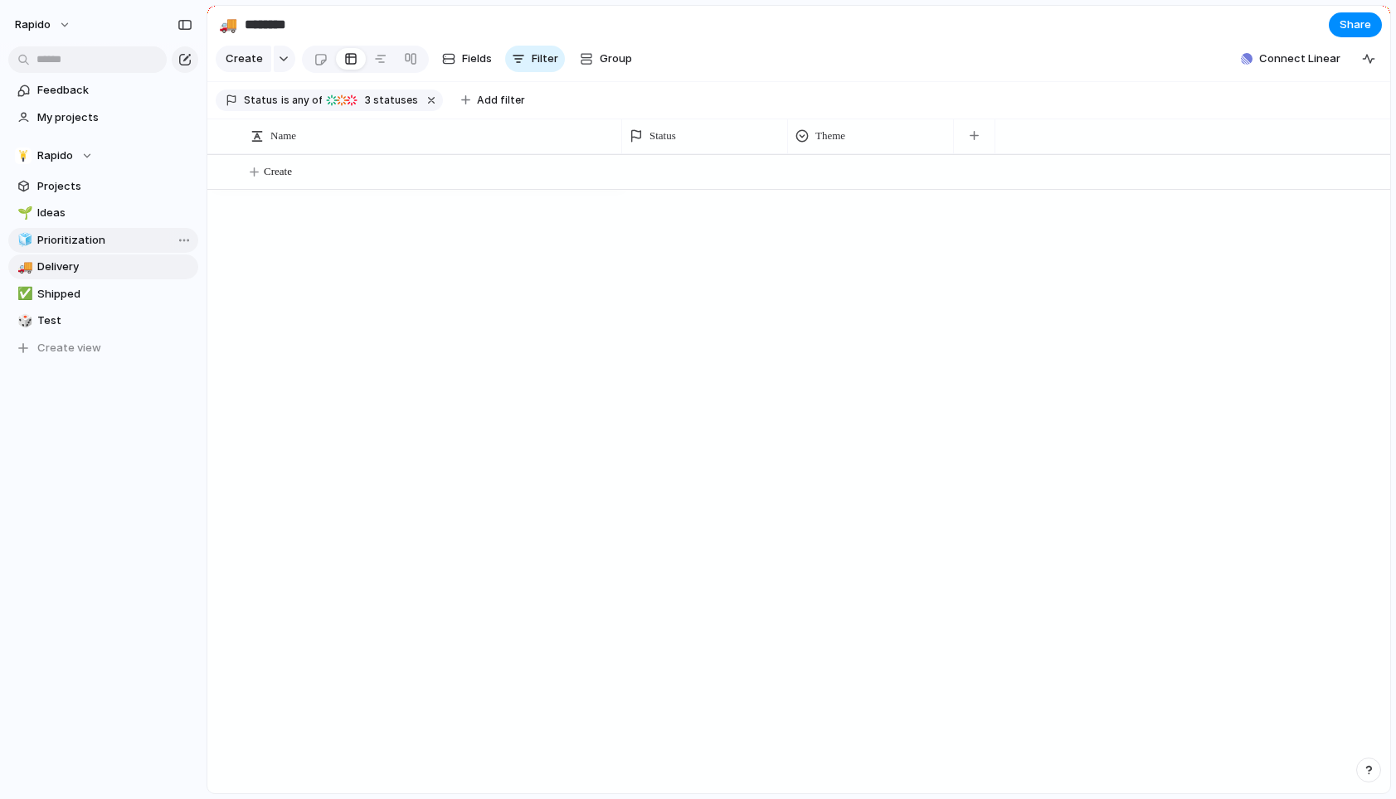
click at [72, 240] on span "Prioritization" at bounding box center [114, 240] width 155 height 17
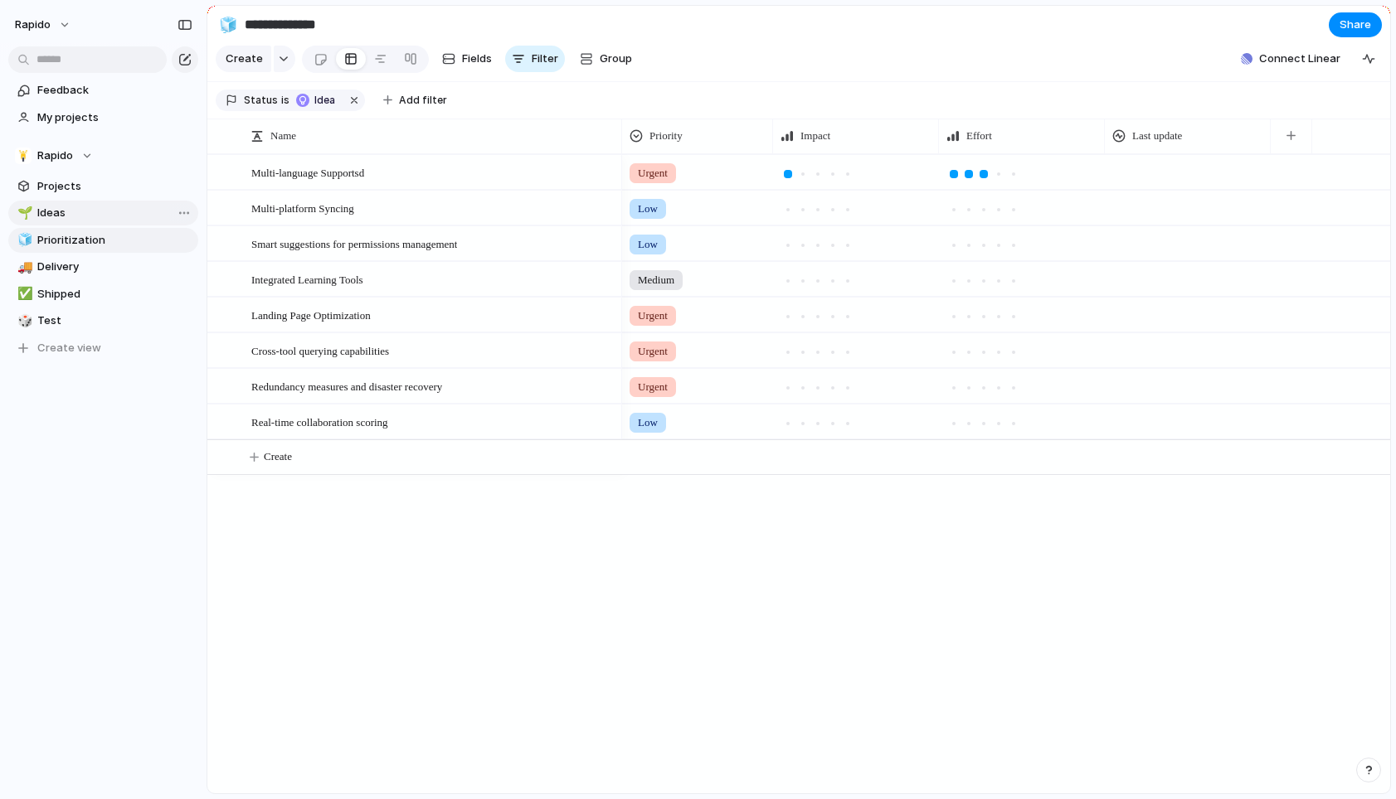
click at [70, 209] on span "Ideas" at bounding box center [114, 213] width 155 height 17
type input "*****"
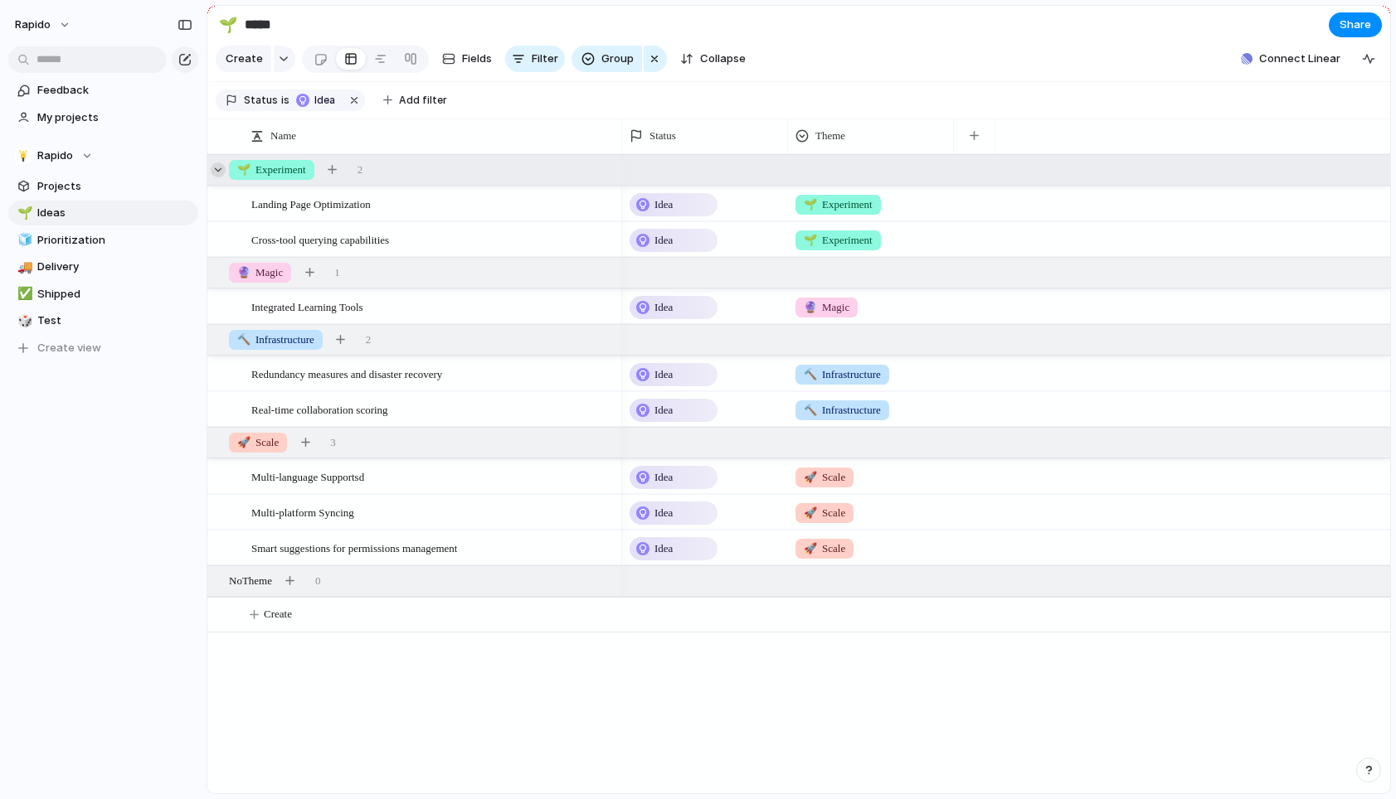
click at [219, 168] on div at bounding box center [218, 170] width 15 height 15
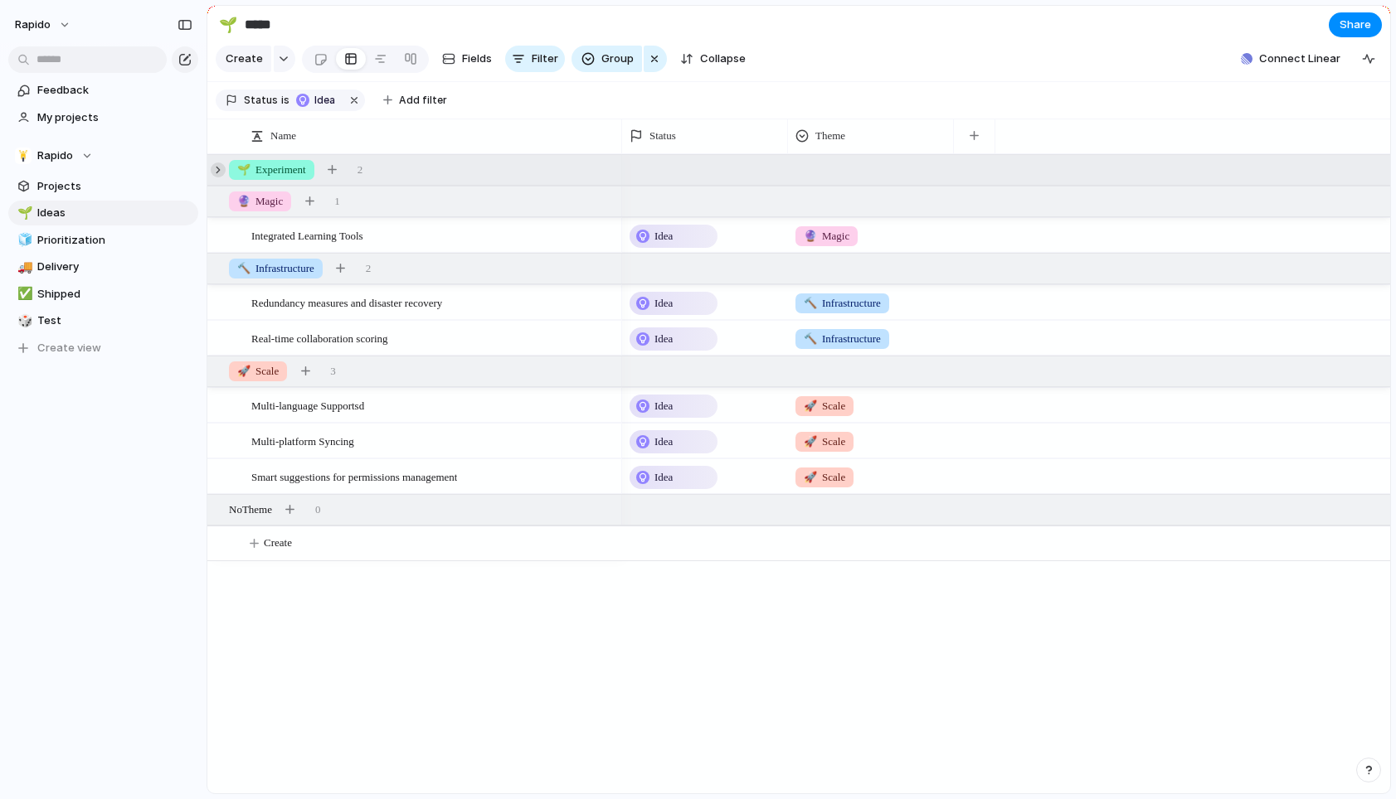
click at [219, 168] on div at bounding box center [218, 170] width 15 height 15
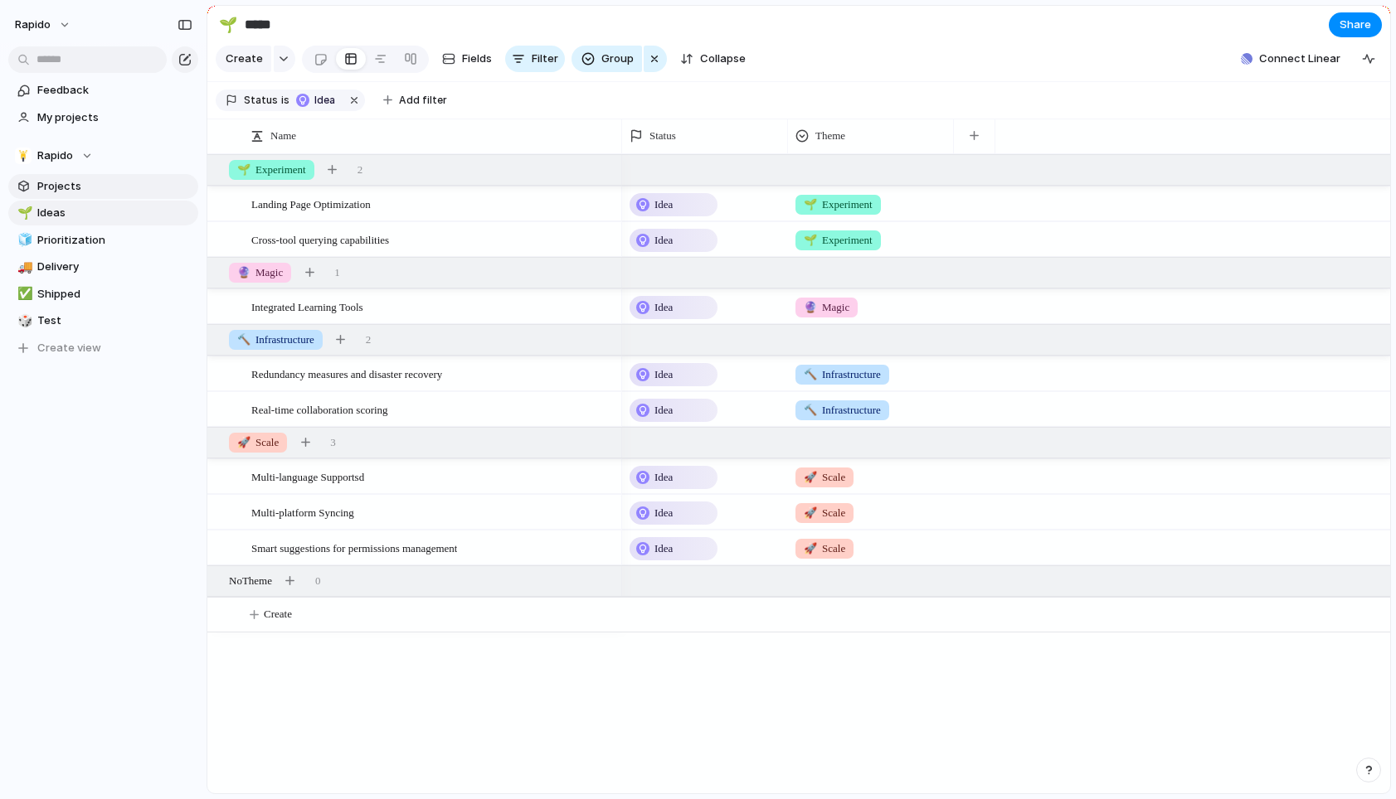
click at [62, 184] on span "Projects" at bounding box center [114, 186] width 155 height 17
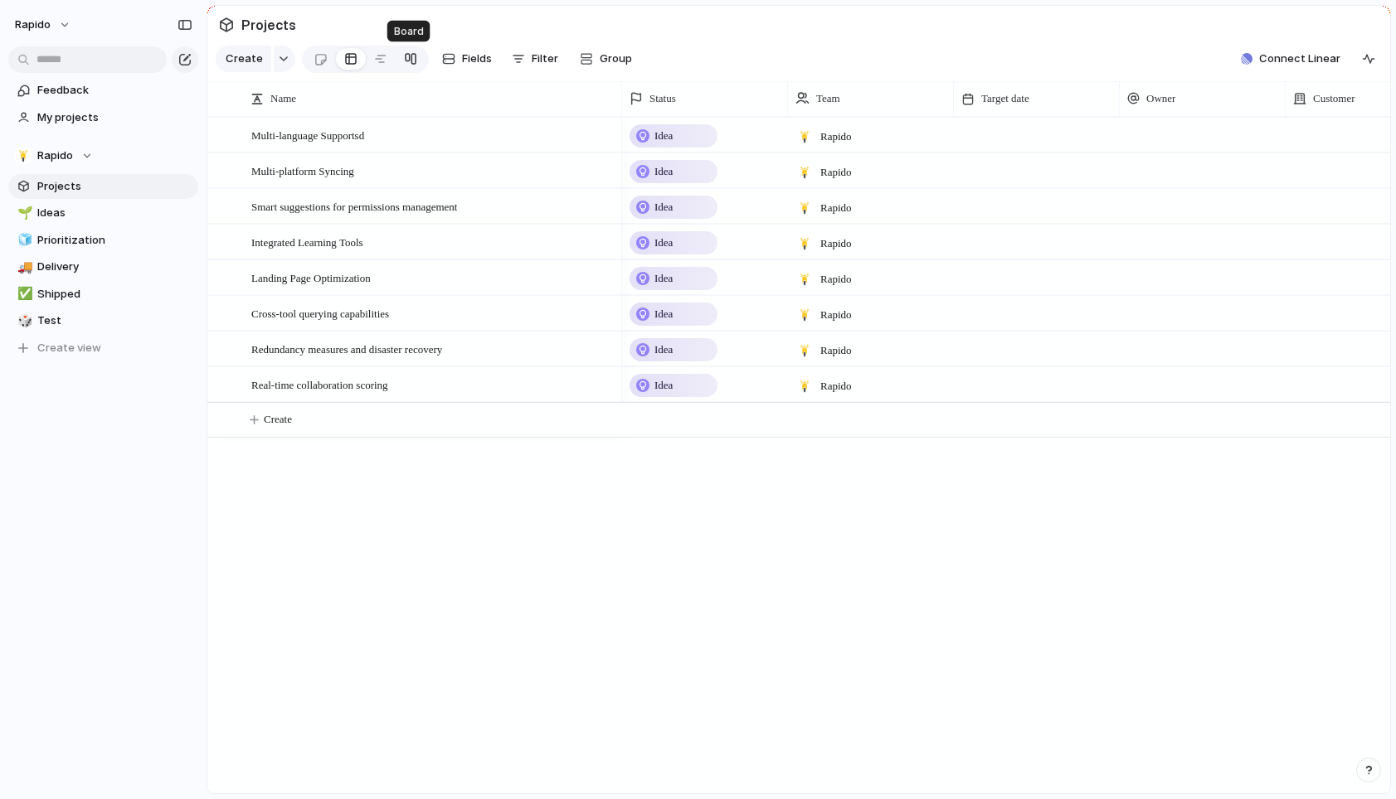
click at [411, 56] on div at bounding box center [410, 59] width 13 height 27
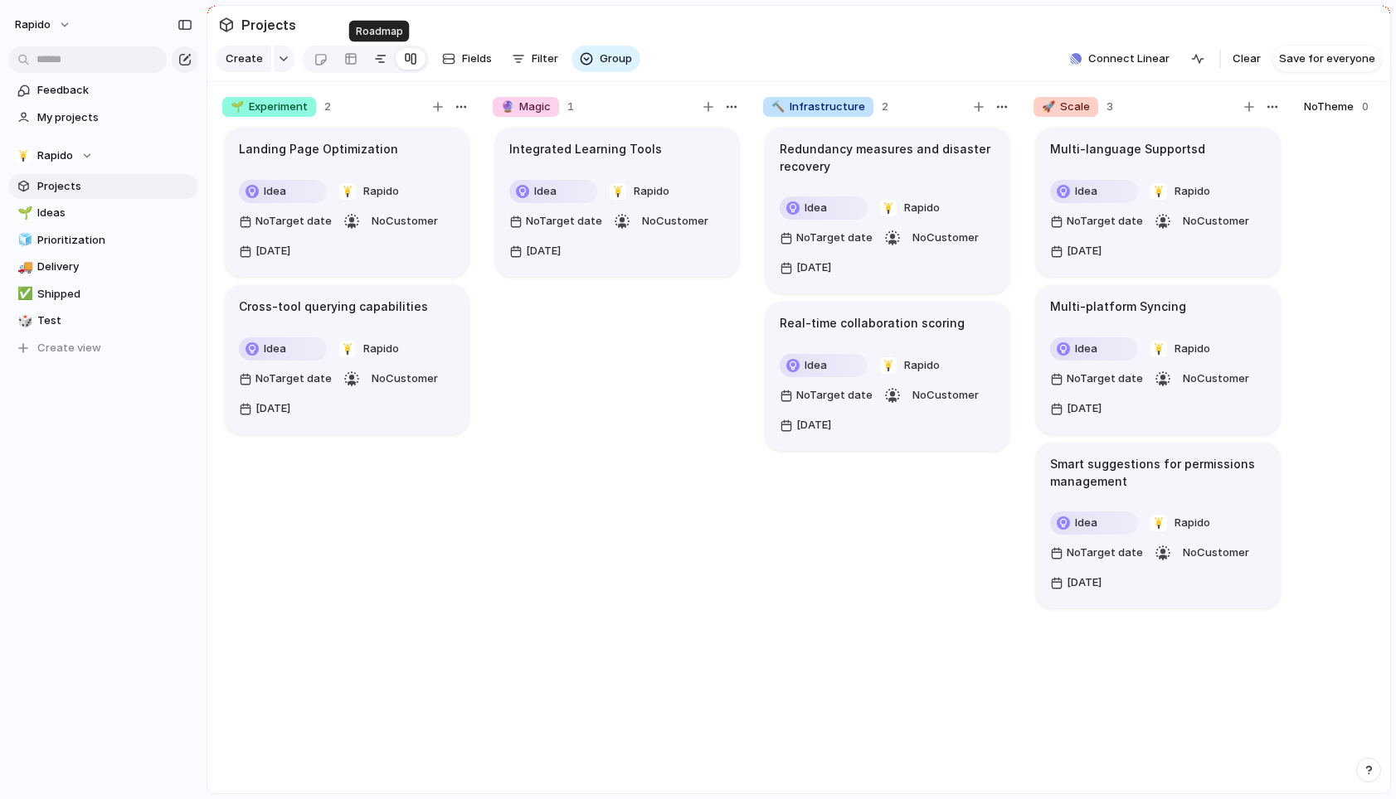
click at [381, 62] on div at bounding box center [380, 59] width 13 height 27
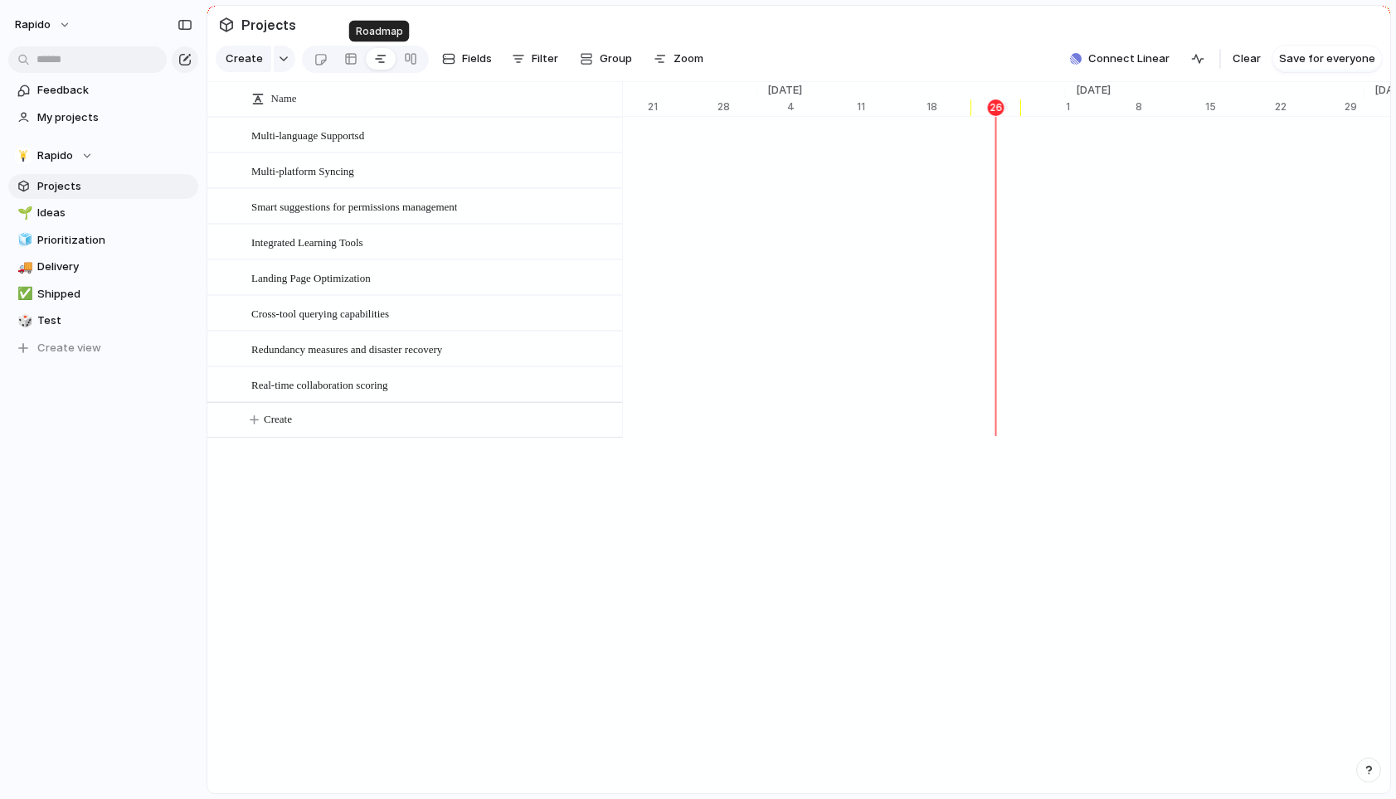
scroll to position [0, 10773]
click at [350, 61] on div at bounding box center [350, 59] width 13 height 27
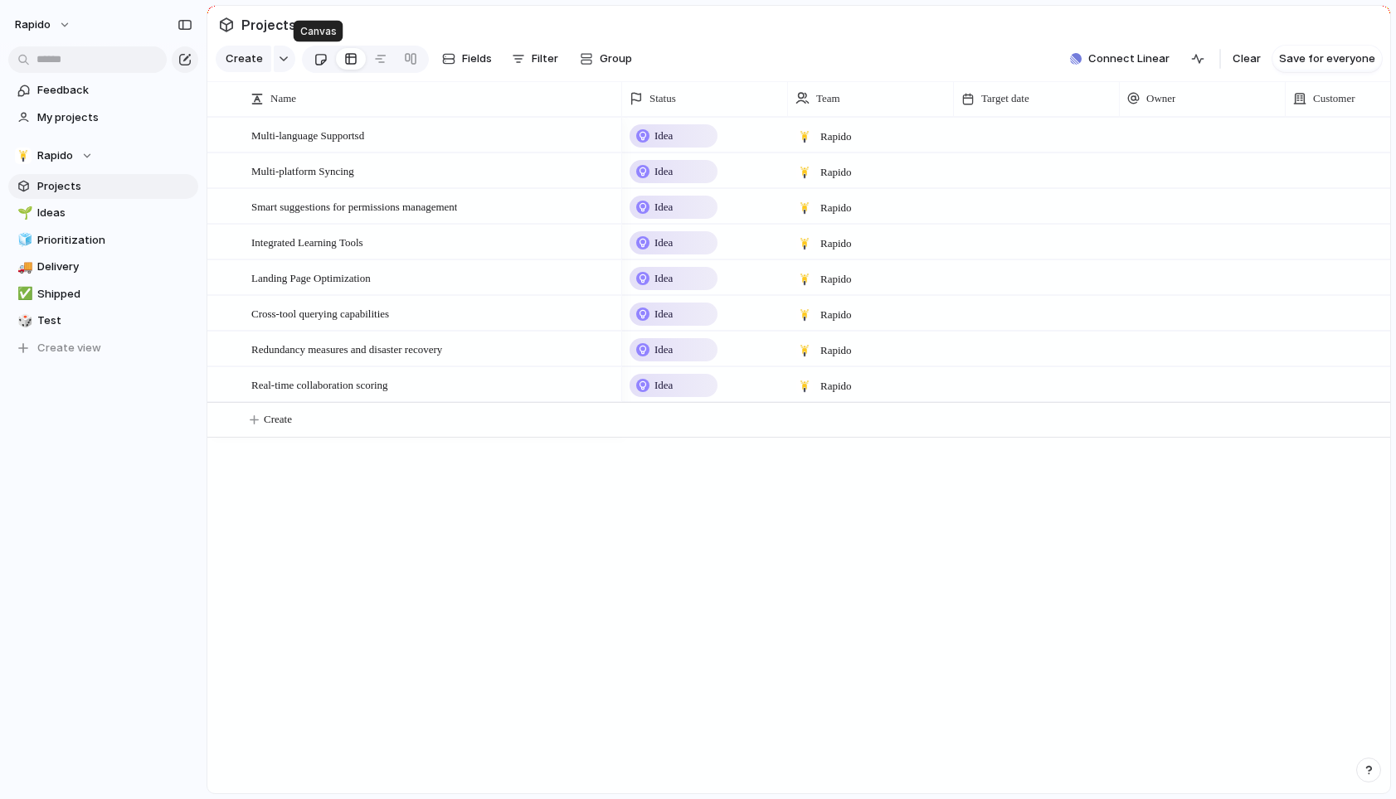
click at [318, 58] on div at bounding box center [320, 59] width 14 height 27
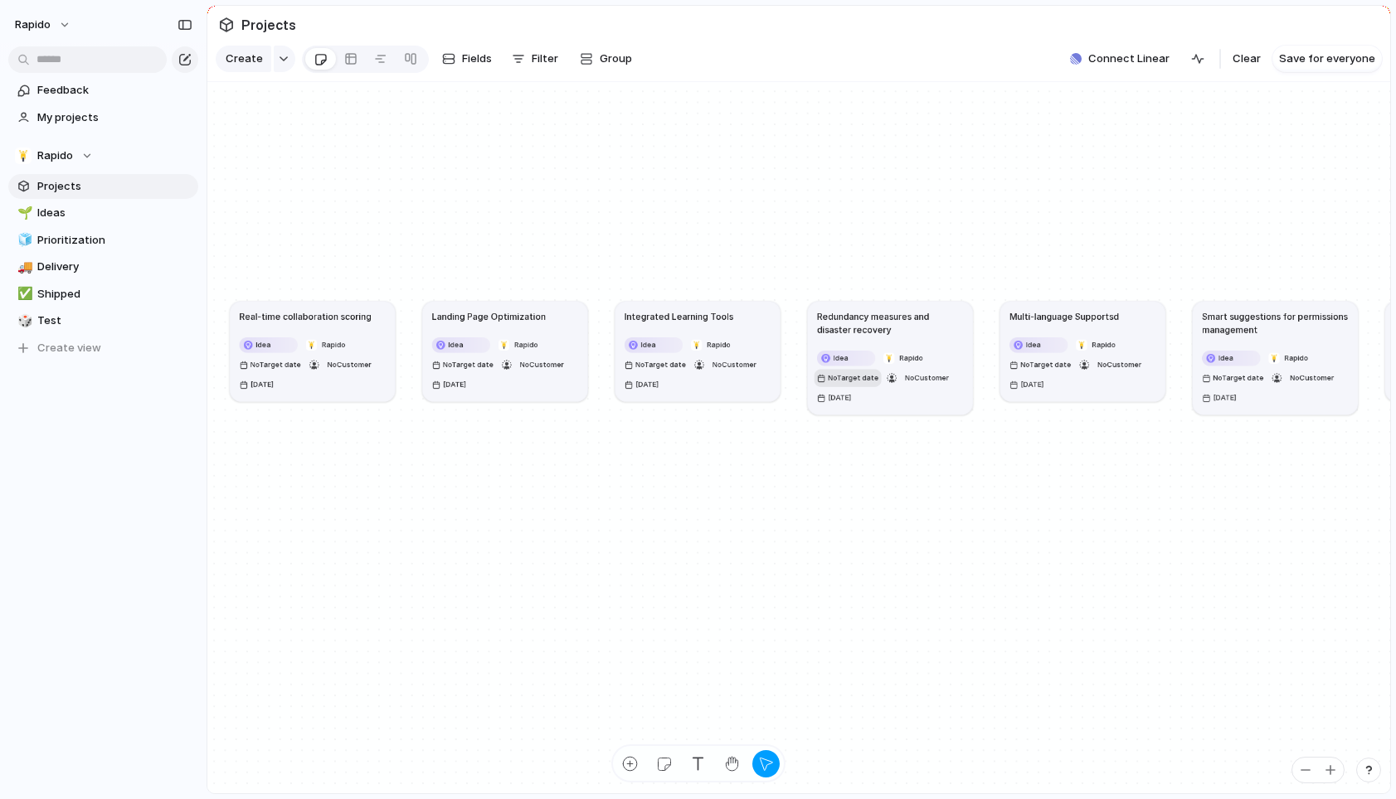
click at [867, 373] on span "No Target date" at bounding box center [853, 377] width 51 height 11
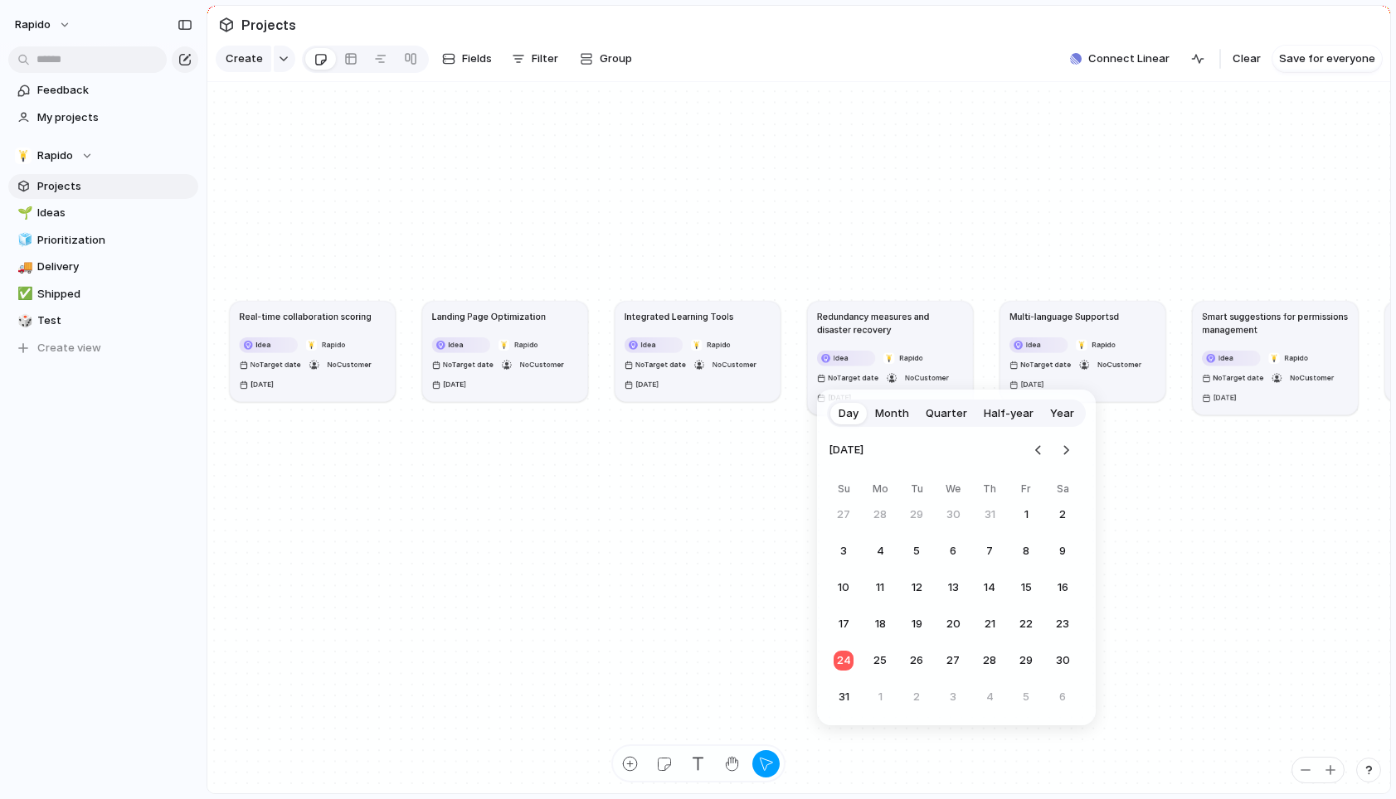
click at [892, 320] on div "Day Month Quarter Half-year Year [DATE] Su Mo Tu We Th Fr Sa 27 28 29 30 31 1 2…" at bounding box center [698, 399] width 1396 height 799
click at [854, 320] on h1 "Redundancy measures and disaster recovery" at bounding box center [890, 322] width 146 height 27
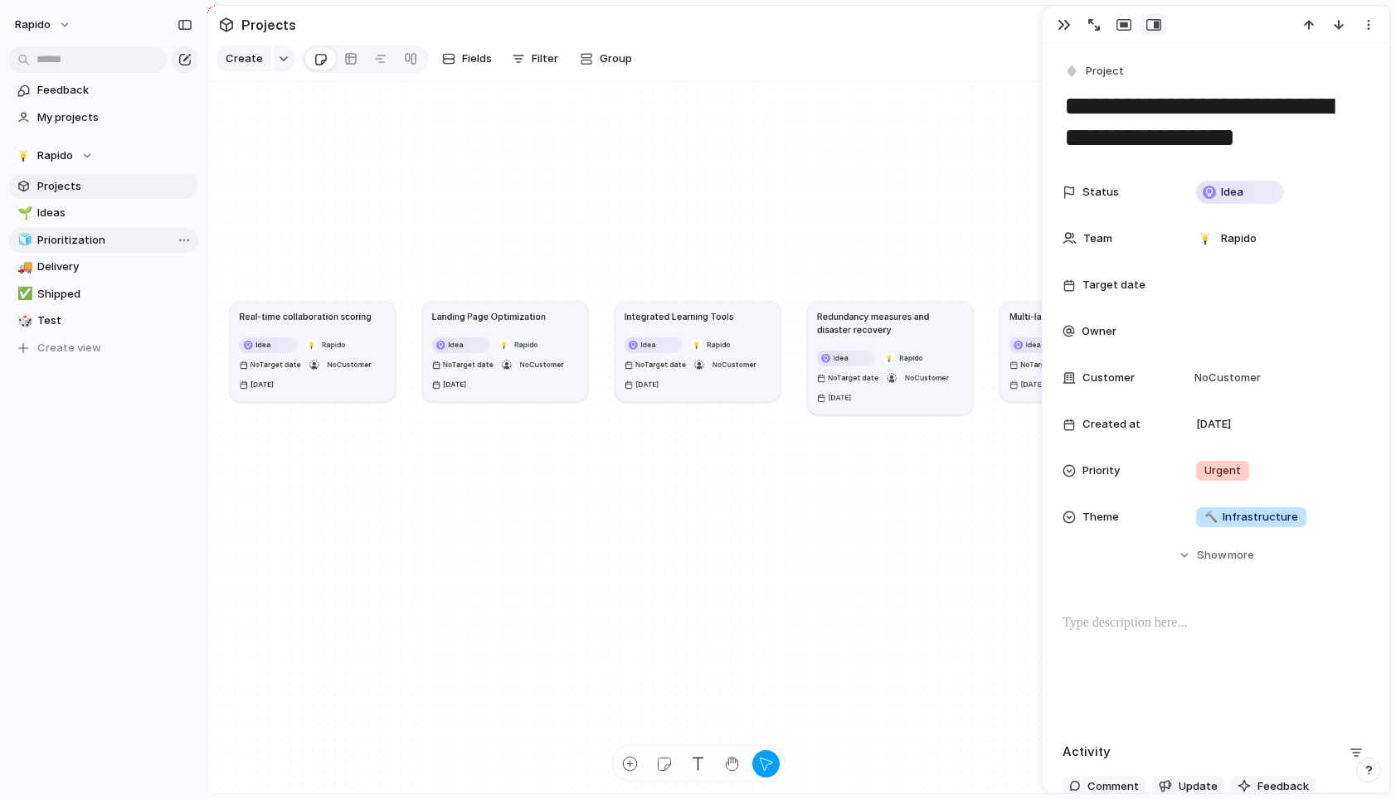
click at [90, 240] on span "Prioritization" at bounding box center [114, 240] width 155 height 17
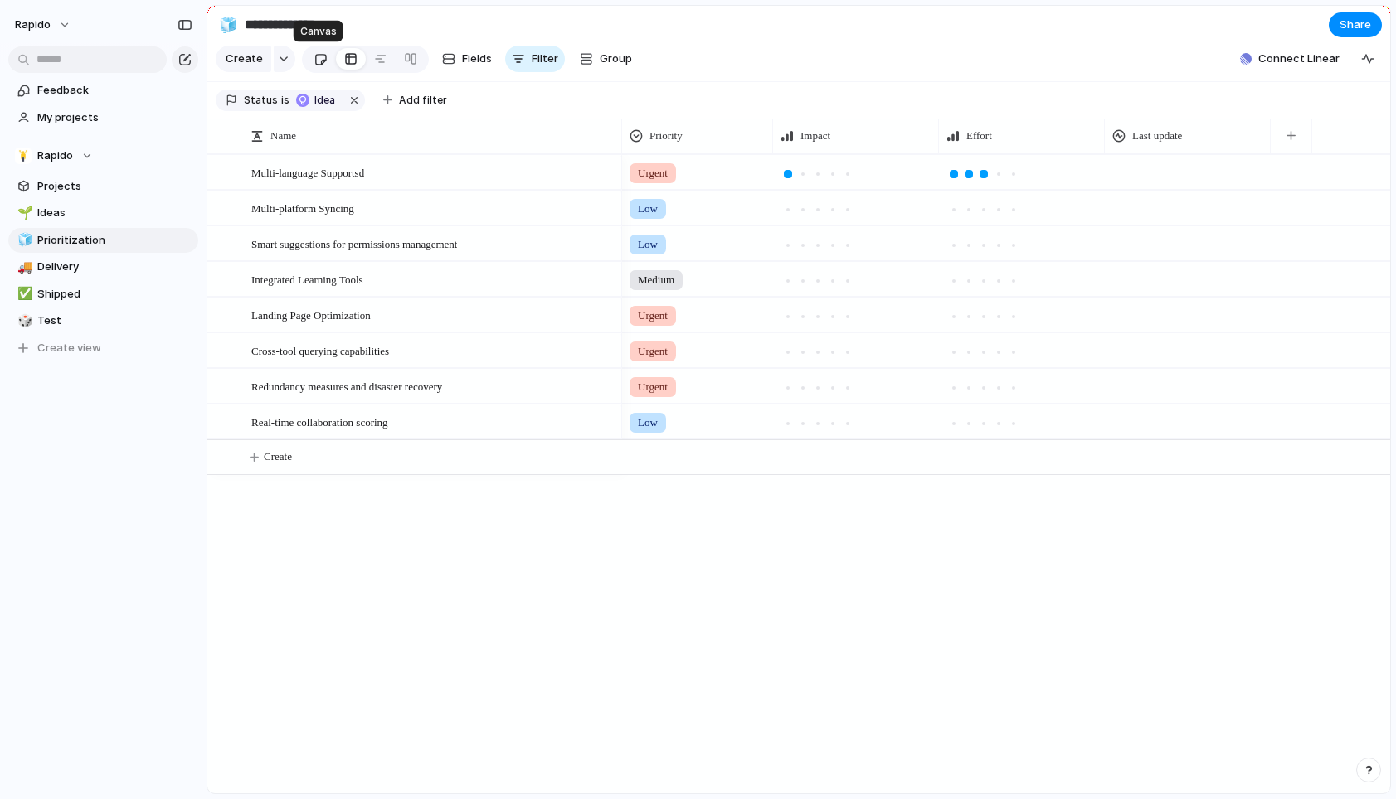
click at [318, 56] on div at bounding box center [320, 59] width 14 height 27
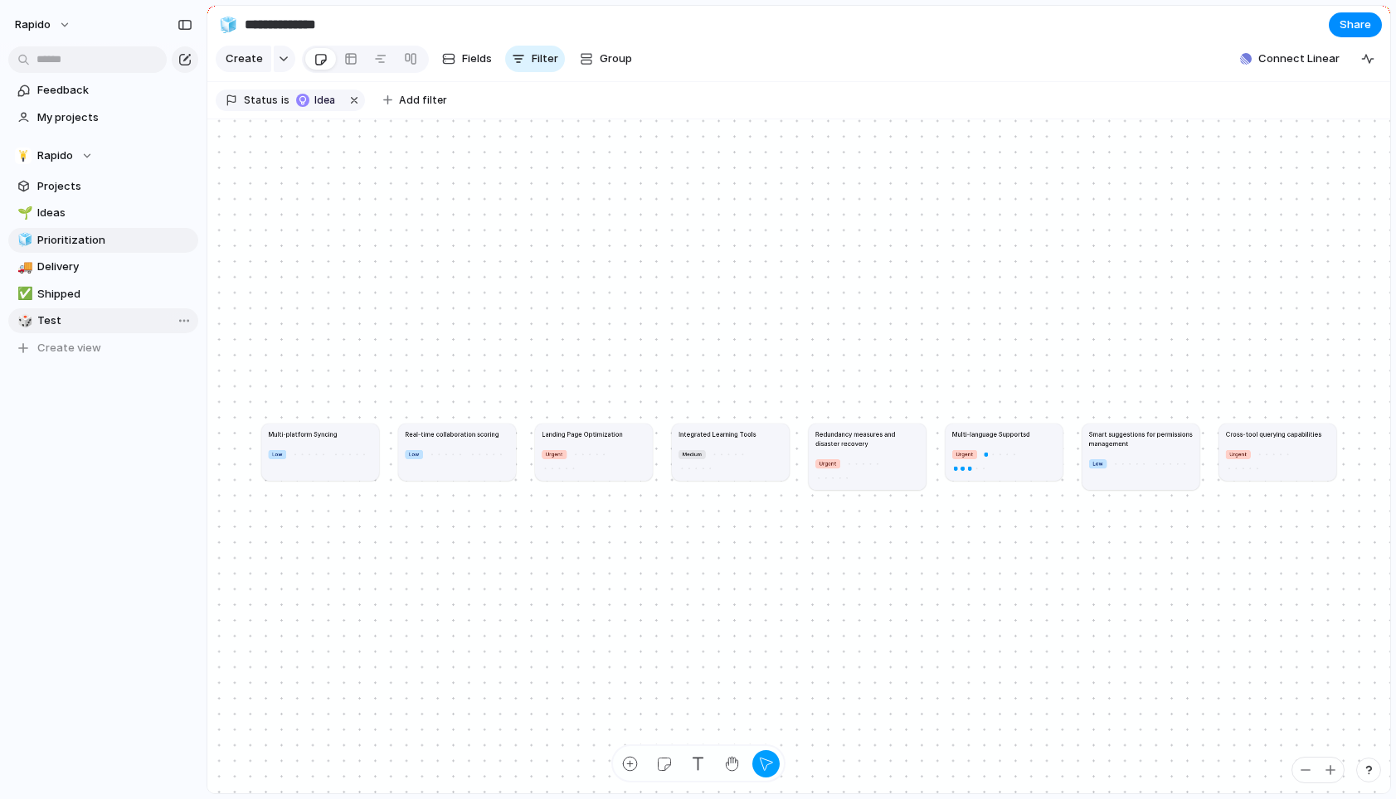
click at [135, 310] on link "🎲 Test" at bounding box center [103, 321] width 190 height 25
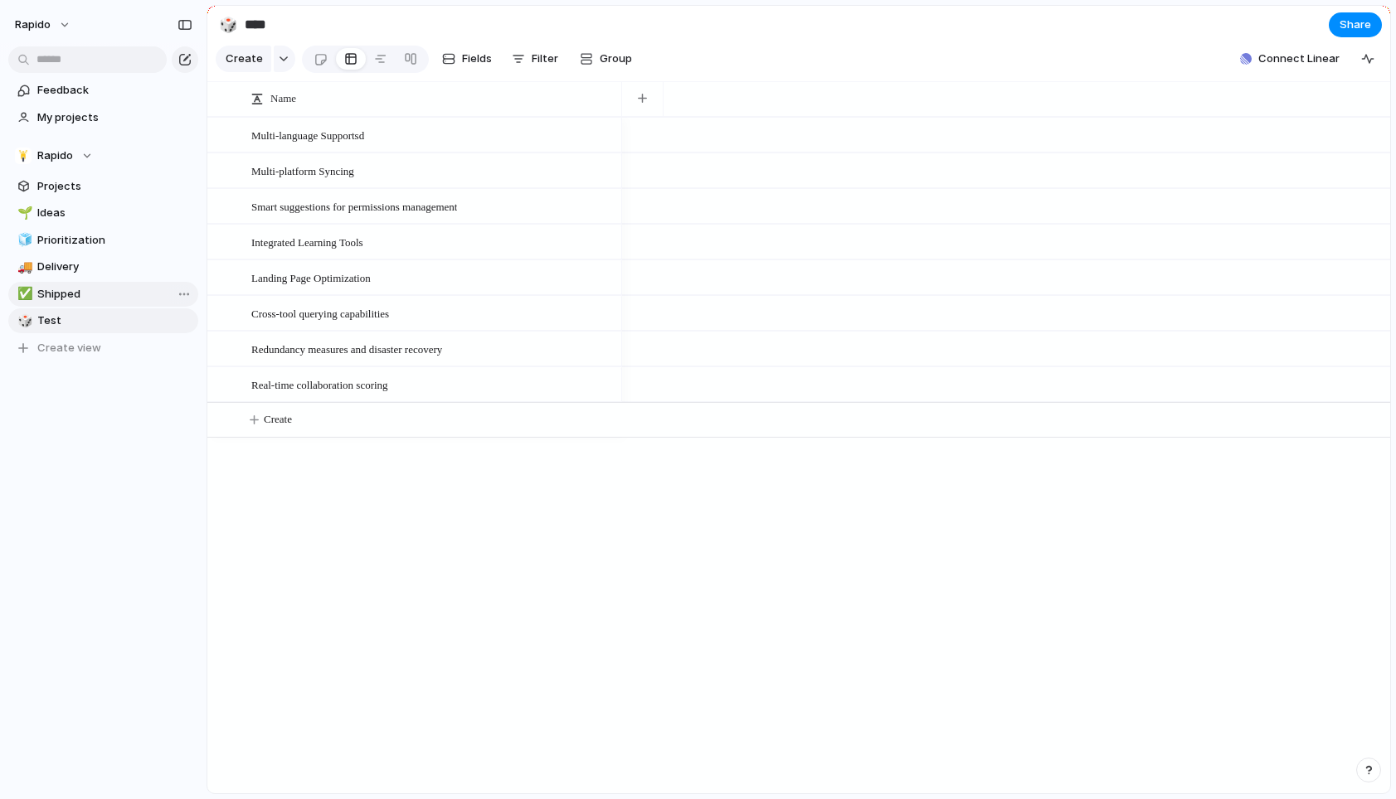
click at [135, 299] on span "Shipped" at bounding box center [114, 294] width 155 height 17
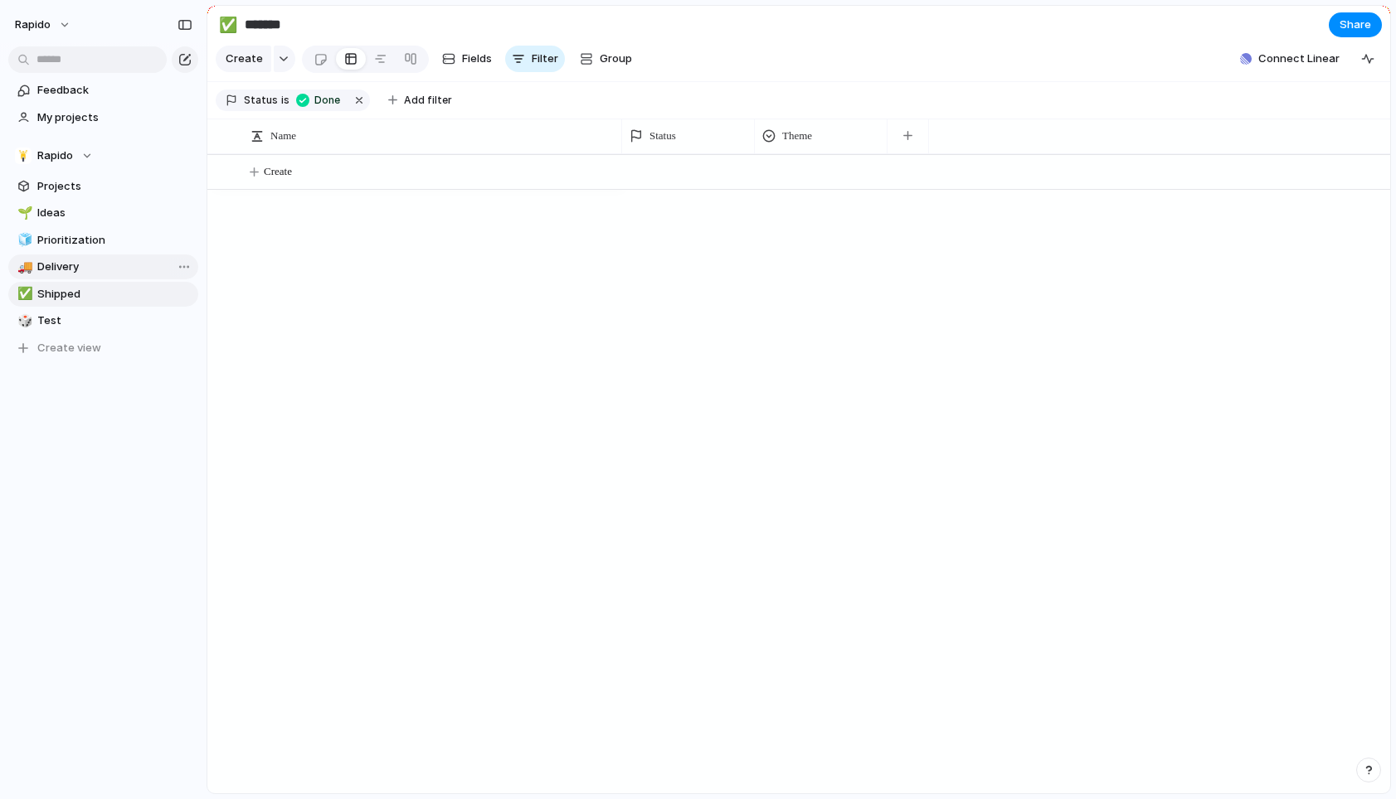
click at [137, 265] on span "Delivery" at bounding box center [114, 267] width 155 height 17
click at [124, 248] on link "🧊 Prioritization" at bounding box center [103, 240] width 190 height 25
type input "**********"
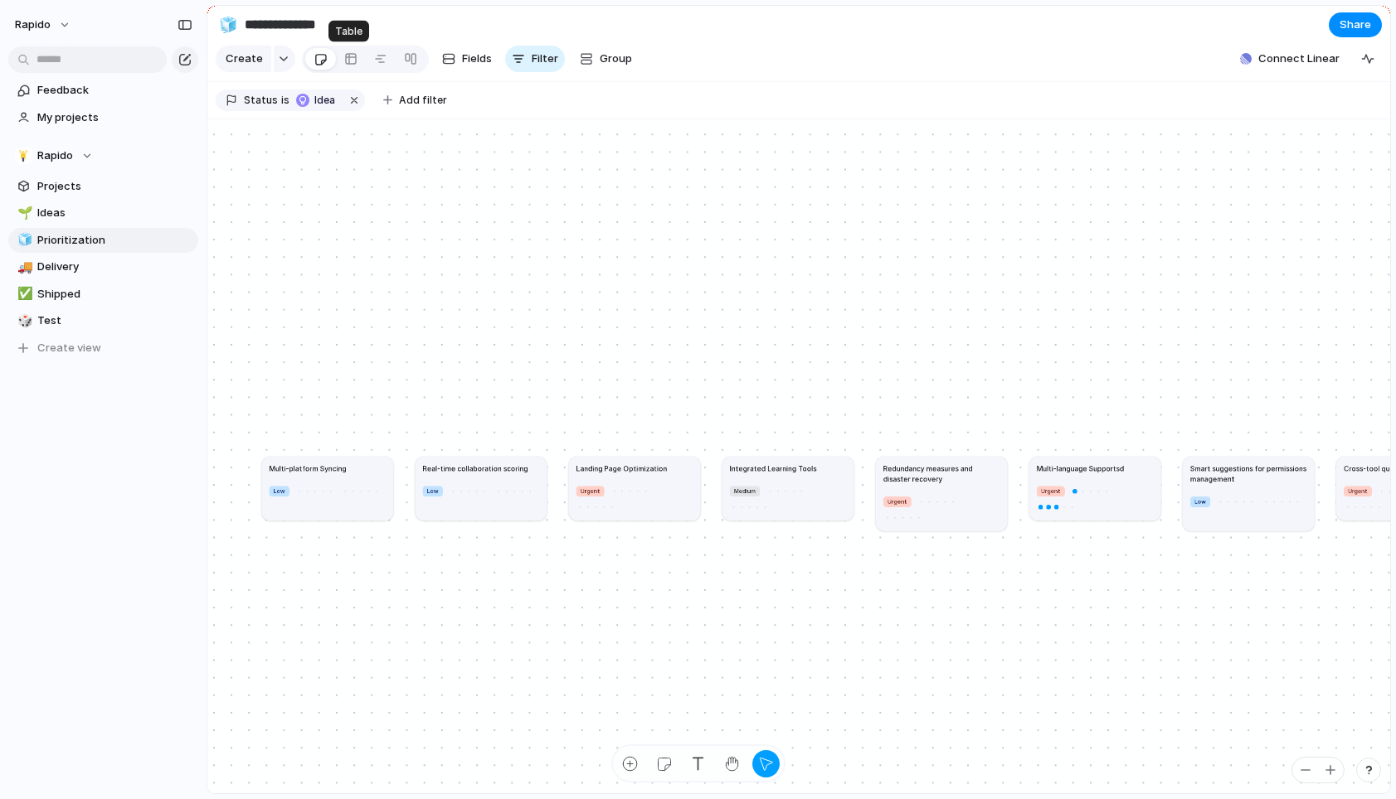
click at [357, 70] on div at bounding box center [351, 59] width 30 height 27
click at [353, 62] on div at bounding box center [350, 59] width 13 height 27
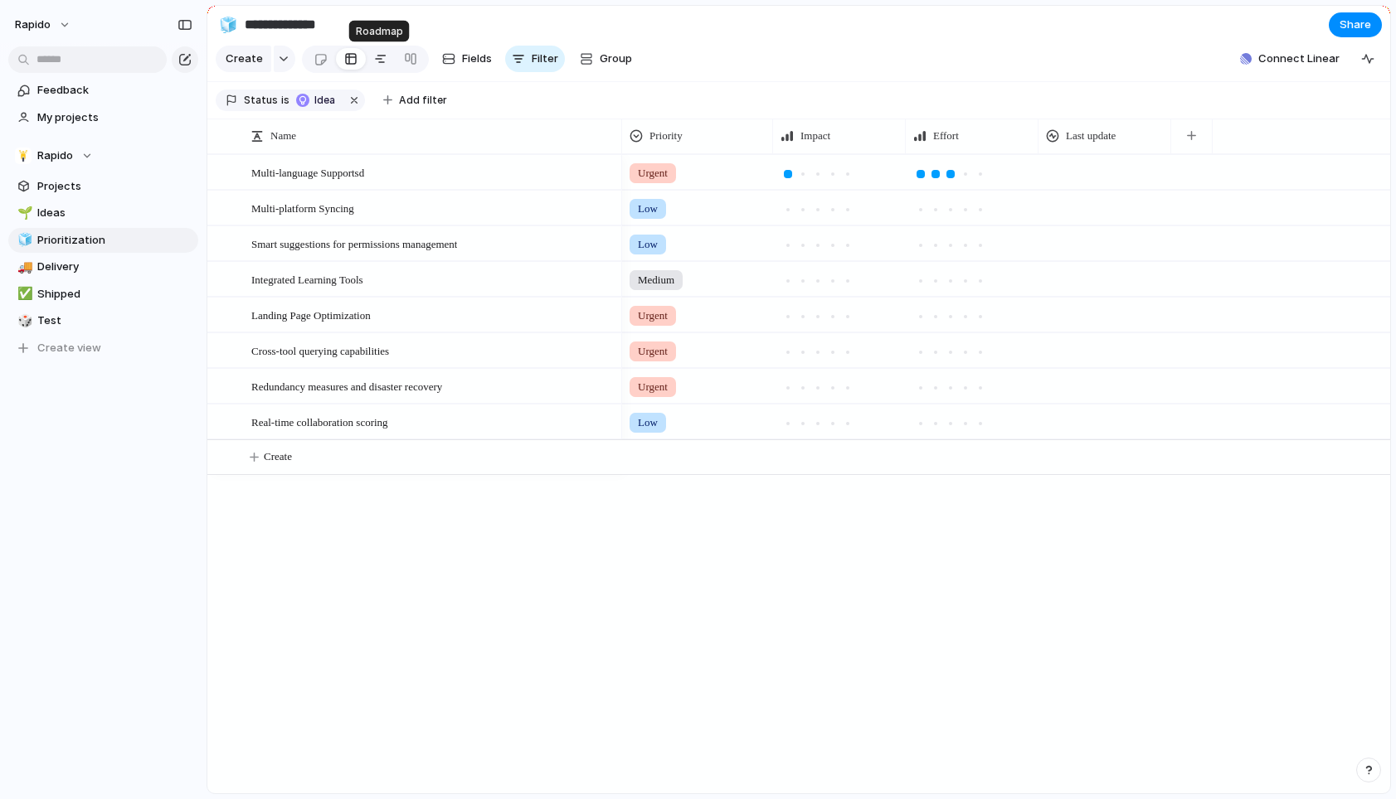
click at [381, 61] on div at bounding box center [380, 59] width 13 height 27
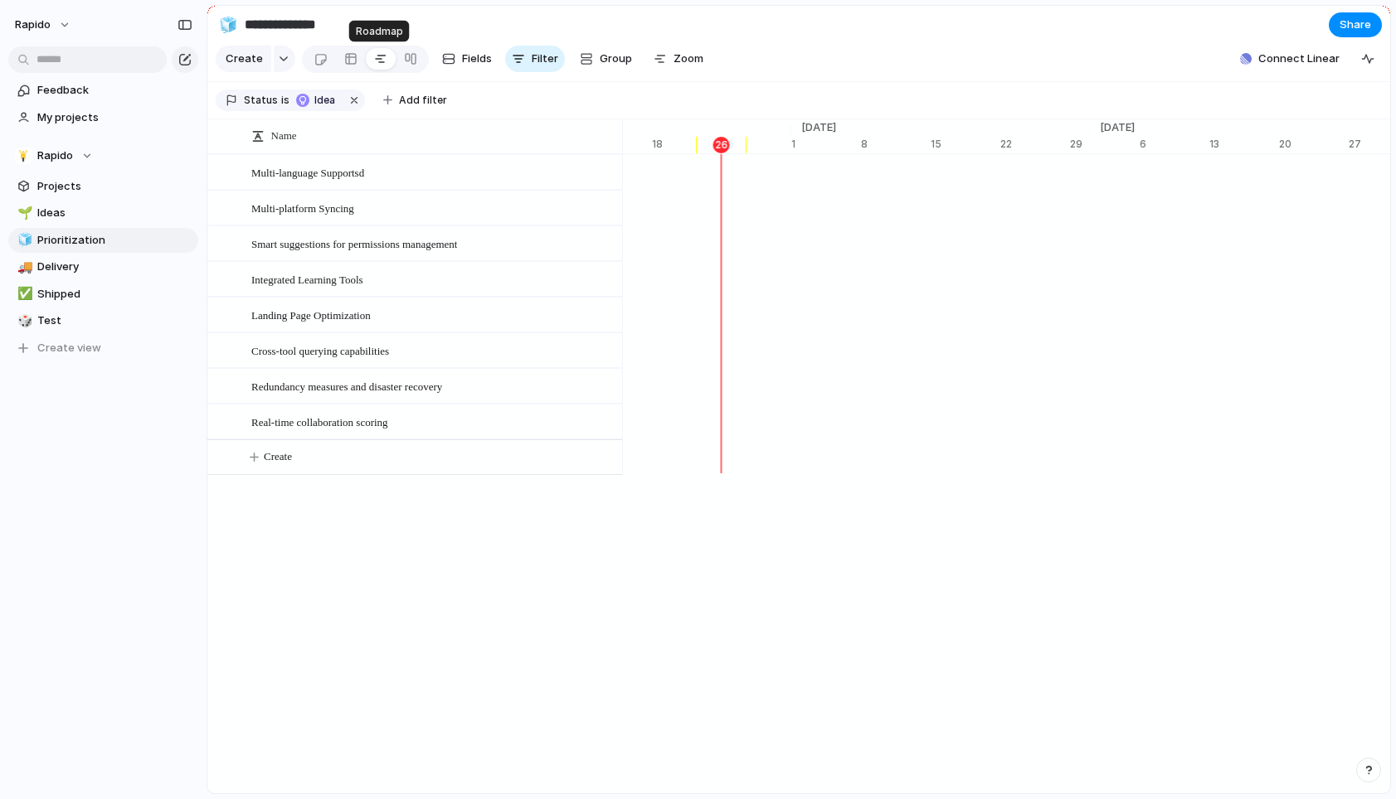
scroll to position [0, 11047]
click at [406, 61] on div at bounding box center [410, 59] width 13 height 27
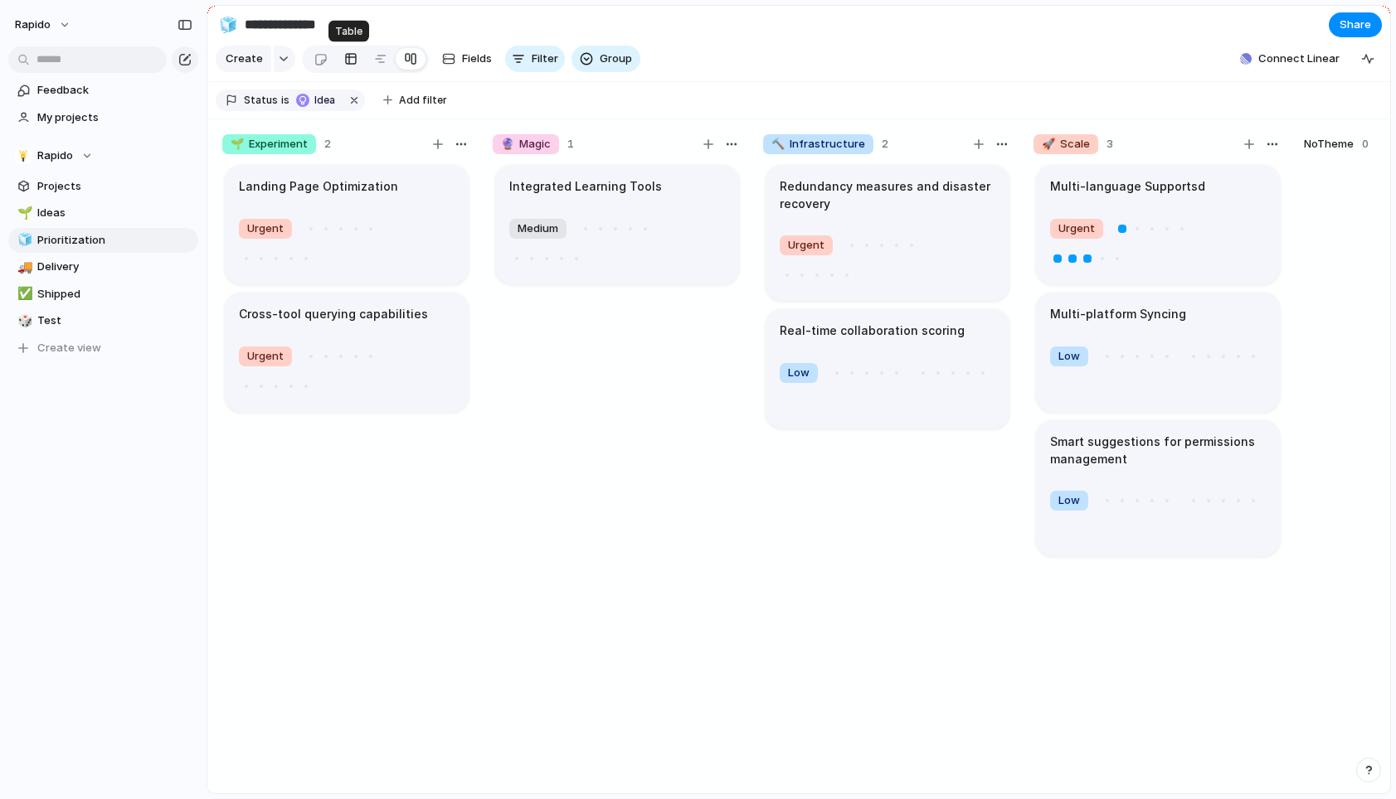
click at [355, 66] on link at bounding box center [351, 59] width 30 height 27
